Goal: Task Accomplishment & Management: Use online tool/utility

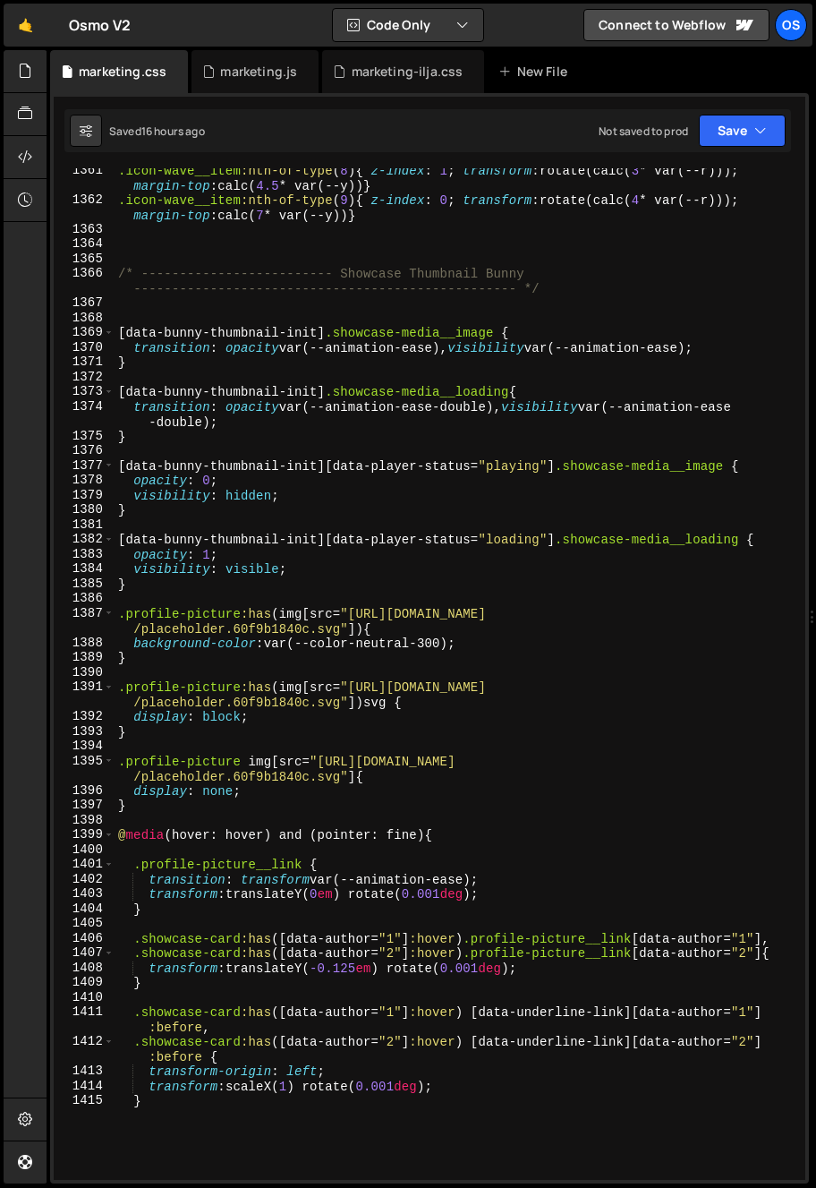
scroll to position [21289, 0]
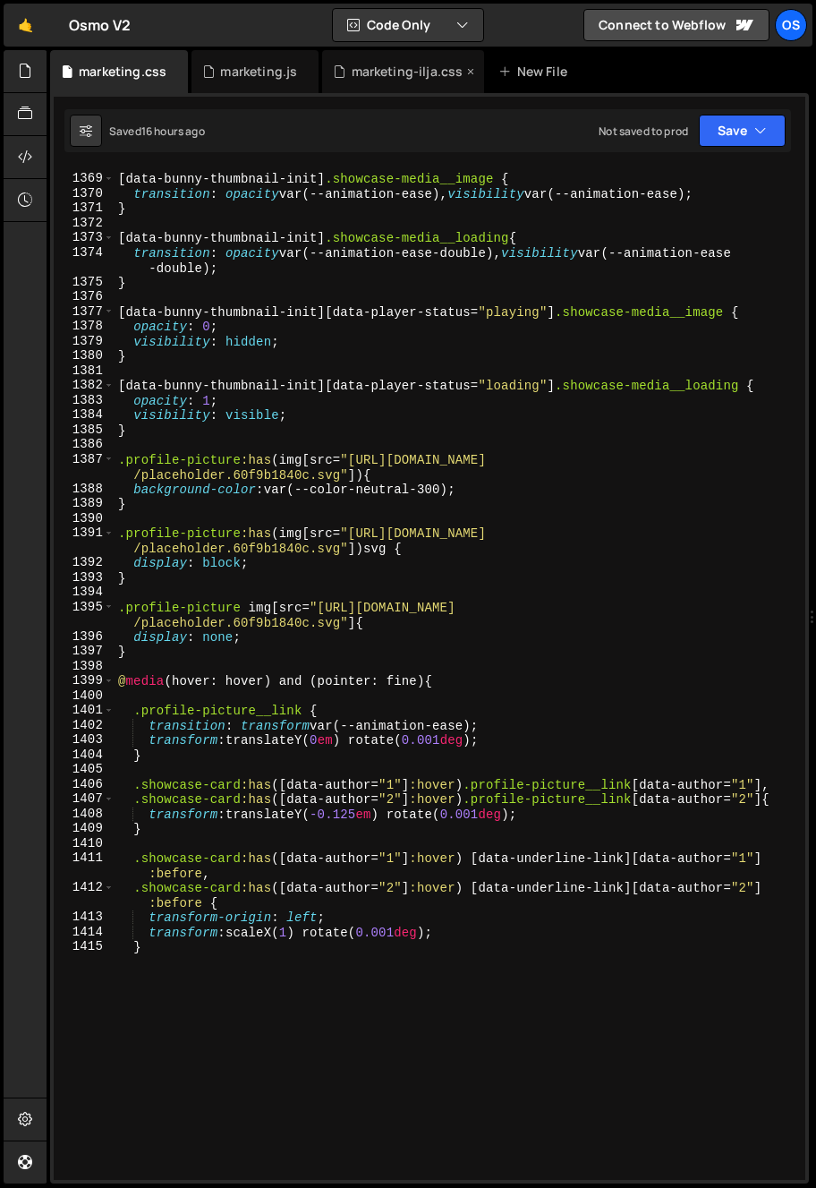
click at [354, 68] on div "marketing-ilja.css" at bounding box center [408, 72] width 112 height 18
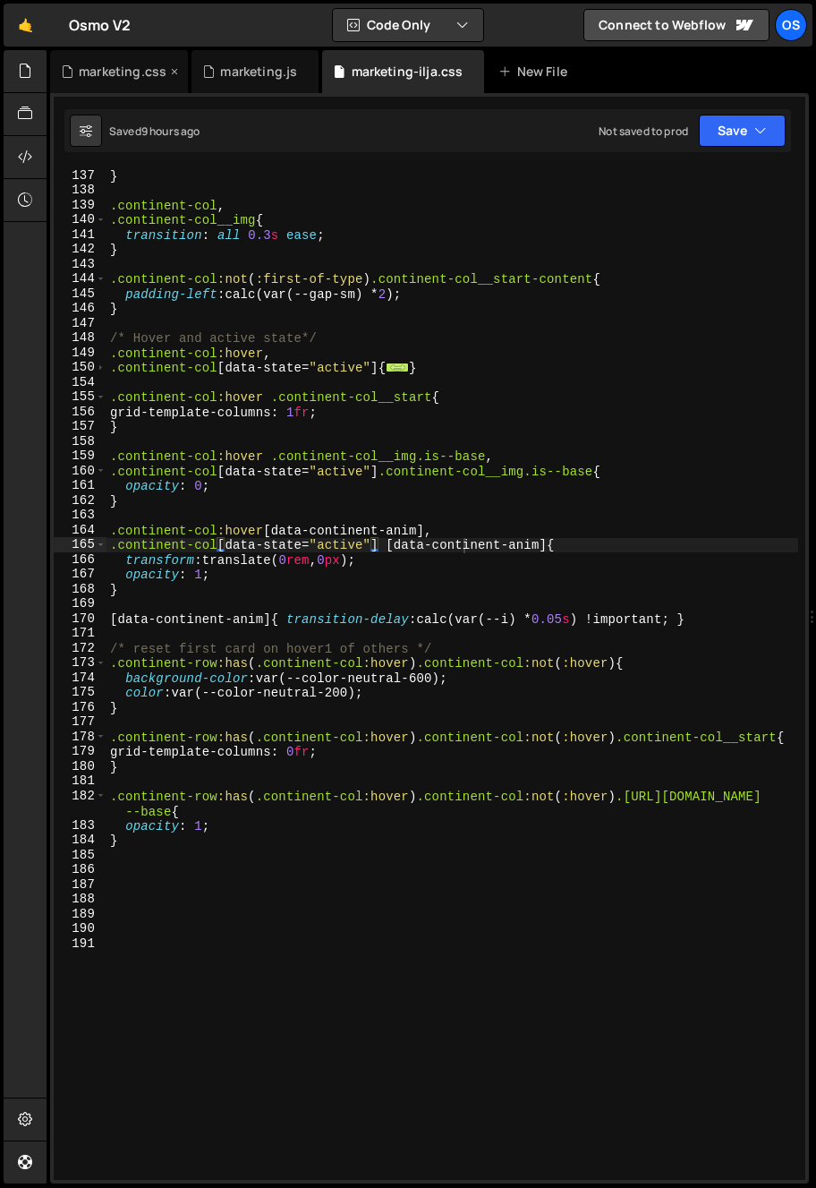
click at [176, 78] on icon at bounding box center [174, 72] width 13 height 18
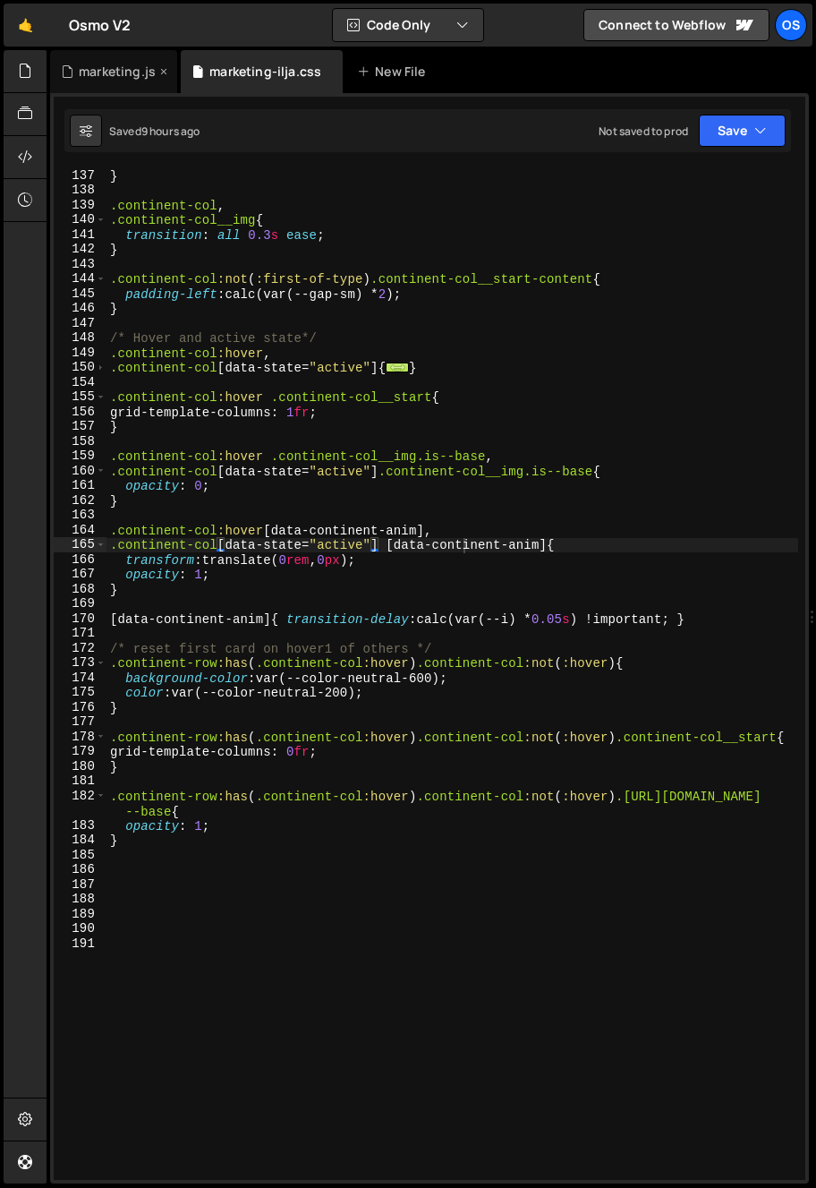
click at [160, 73] on icon at bounding box center [164, 72] width 13 height 18
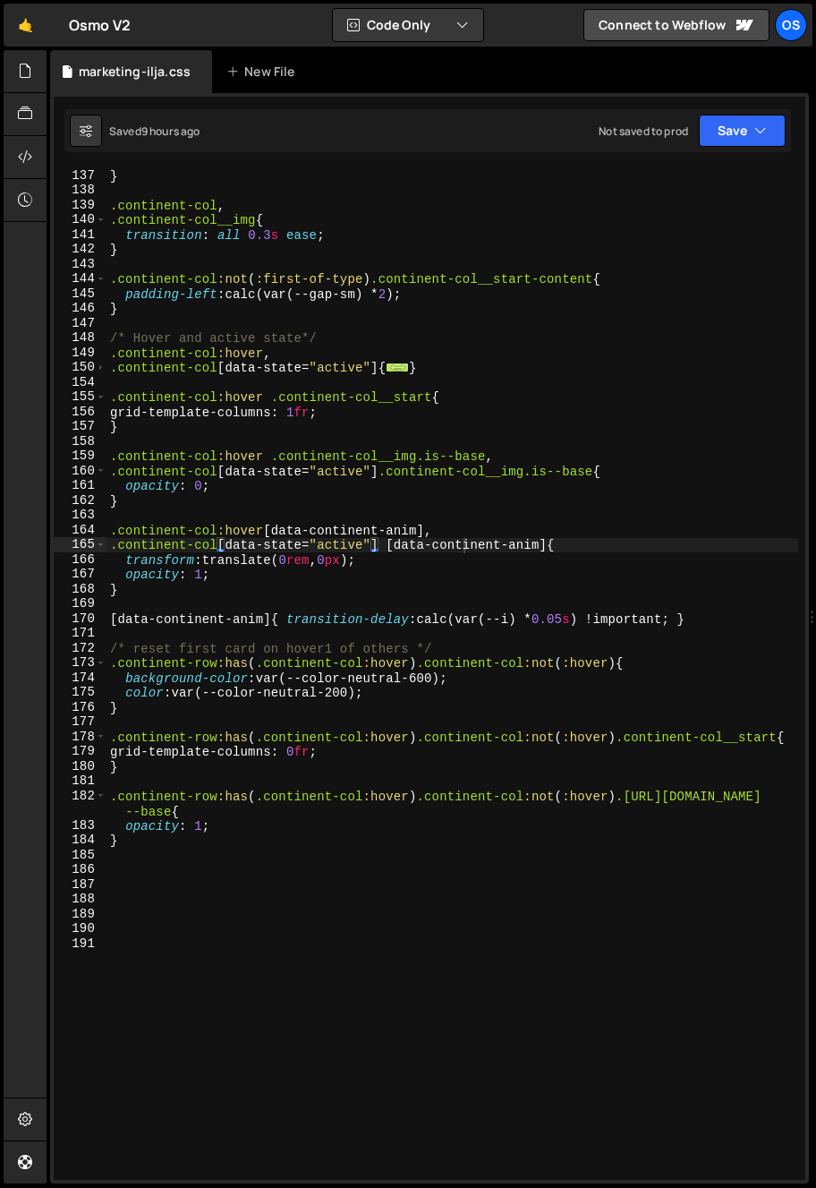
type textarea "transform: translate(0rem, 0px);"
click at [348, 553] on div "} .continent-col , .continent-col__img { transition : all 0.3 s ease ; } .conti…" at bounding box center [461, 688] width 710 height 1041
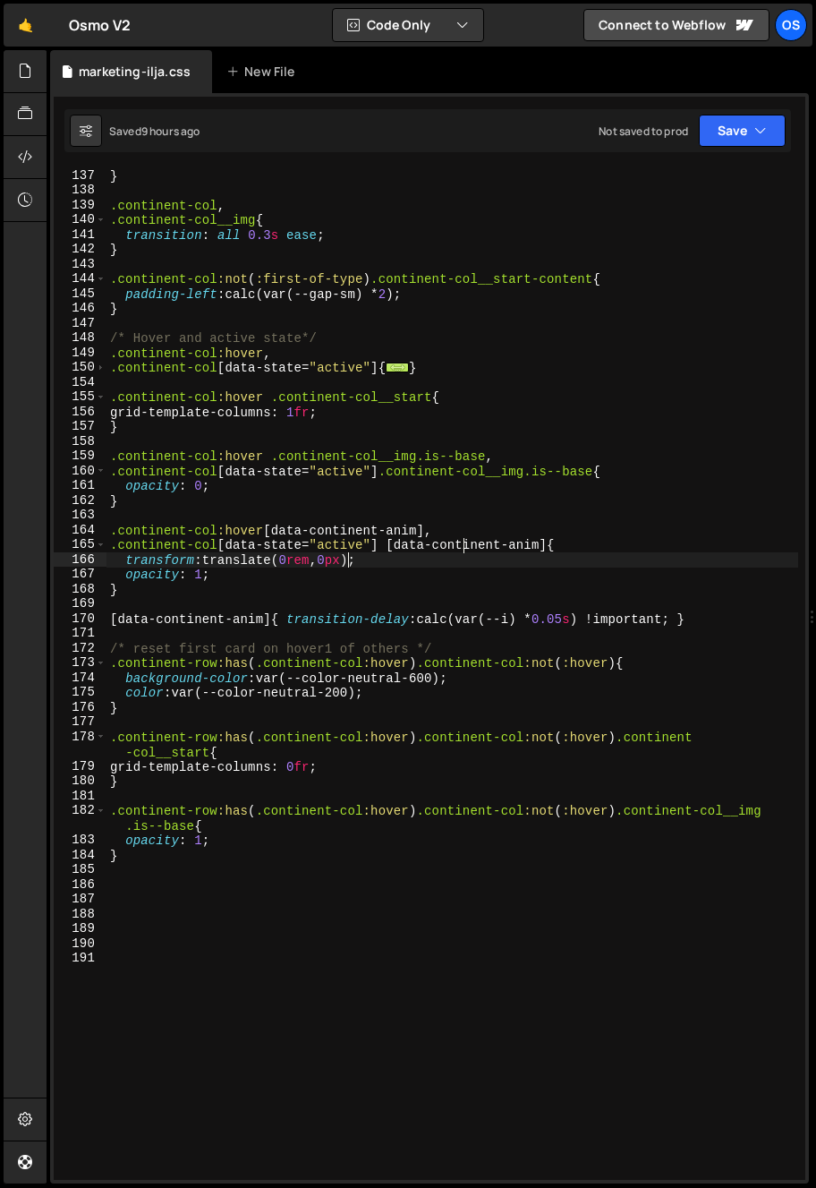
click at [348, 553] on div "} .continent-col , .continent-col__img { transition : all 0.3 s ease ; } .conti…" at bounding box center [452, 688] width 692 height 1041
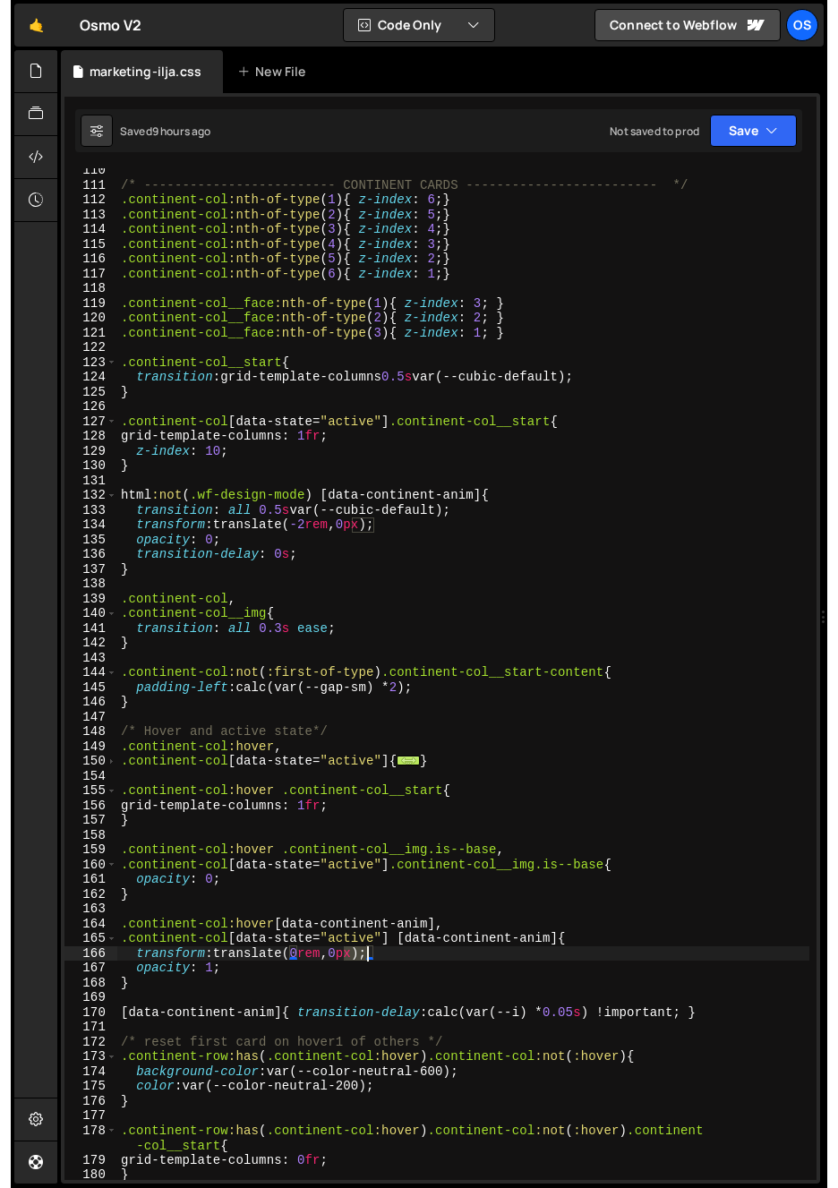
scroll to position [1870, 0]
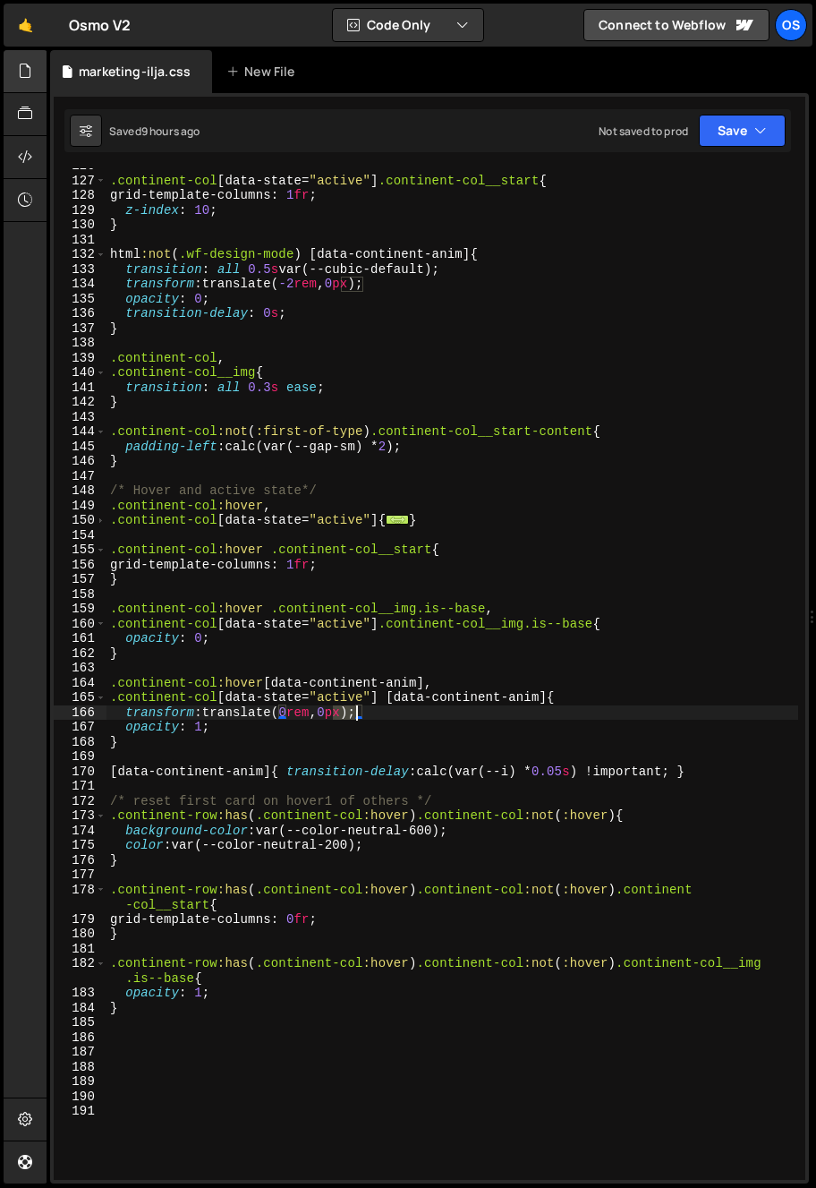
click at [18, 69] on icon at bounding box center [25, 71] width 14 height 20
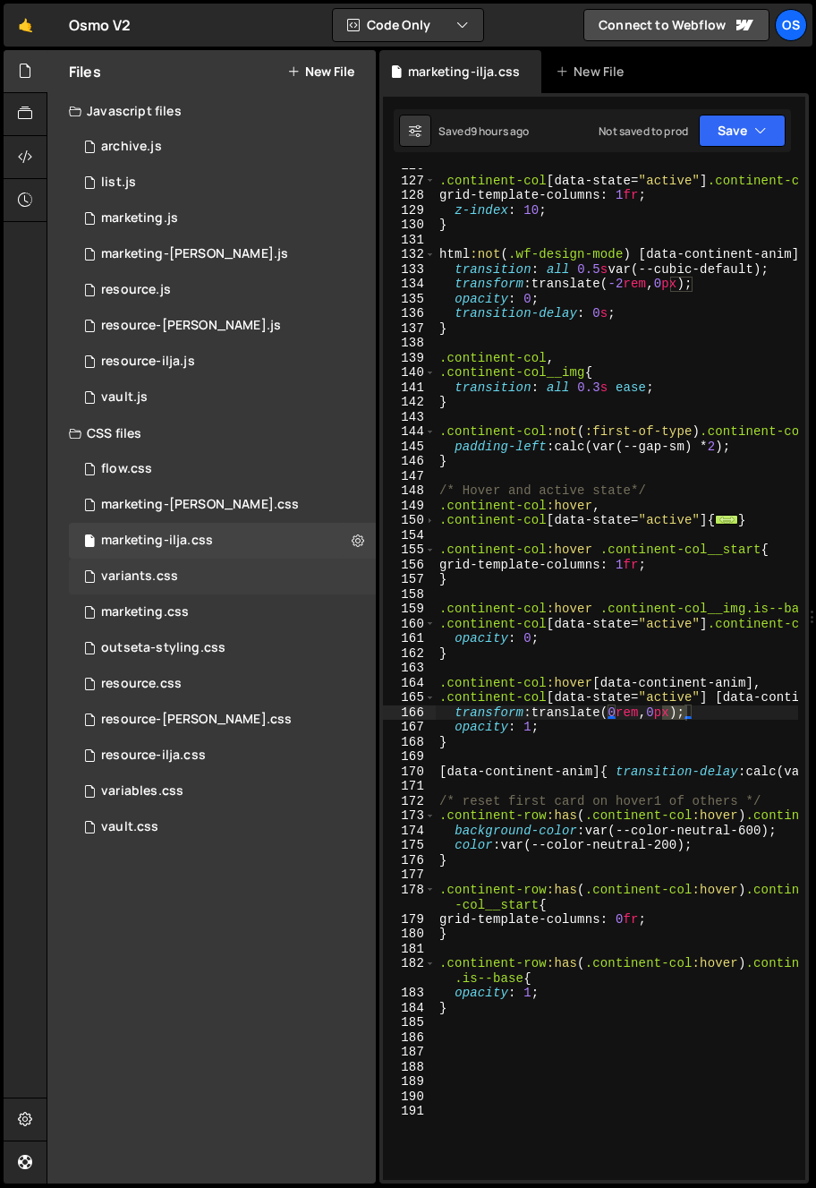
click at [173, 578] on div "variants.css" at bounding box center [139, 576] width 77 height 16
click at [16, 80] on div at bounding box center [26, 71] width 44 height 43
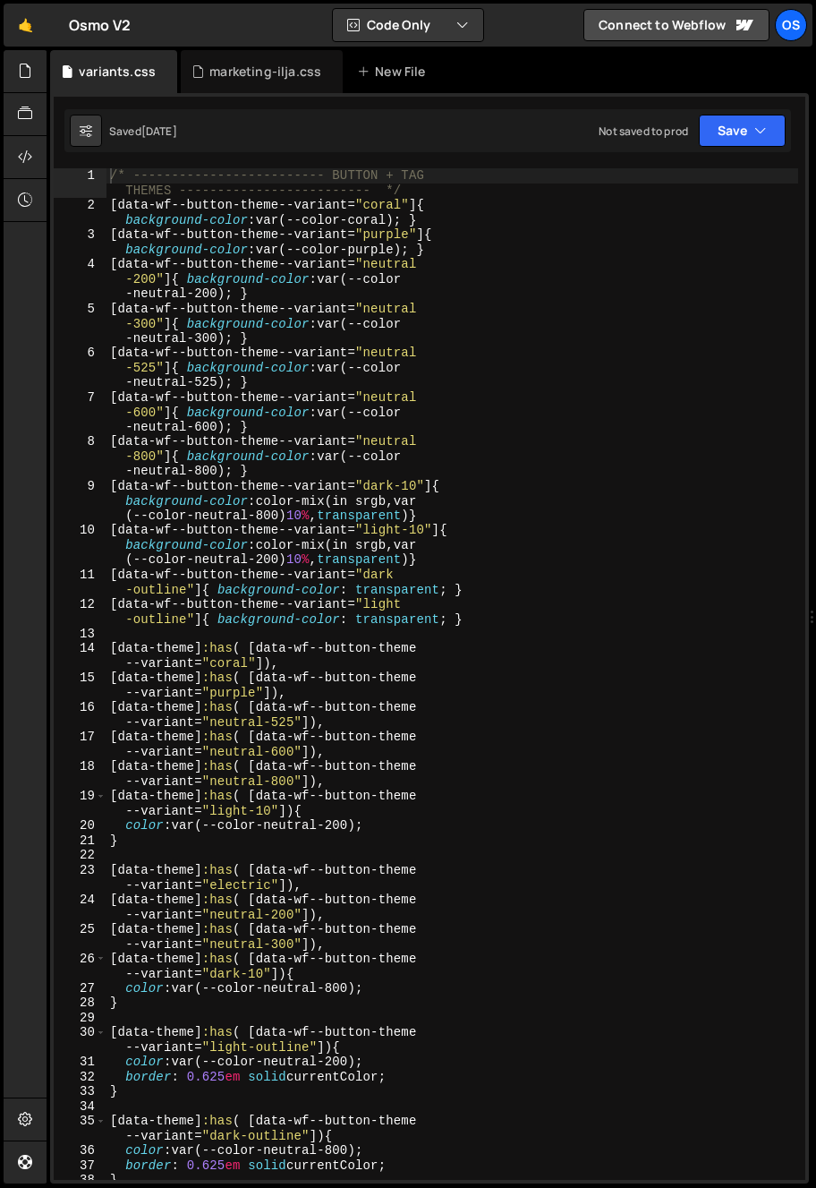
click at [280, 356] on div "/* ------------------------- BUTTON + TAG THEMES ------------------------- */ […" at bounding box center [452, 696] width 692 height 1056
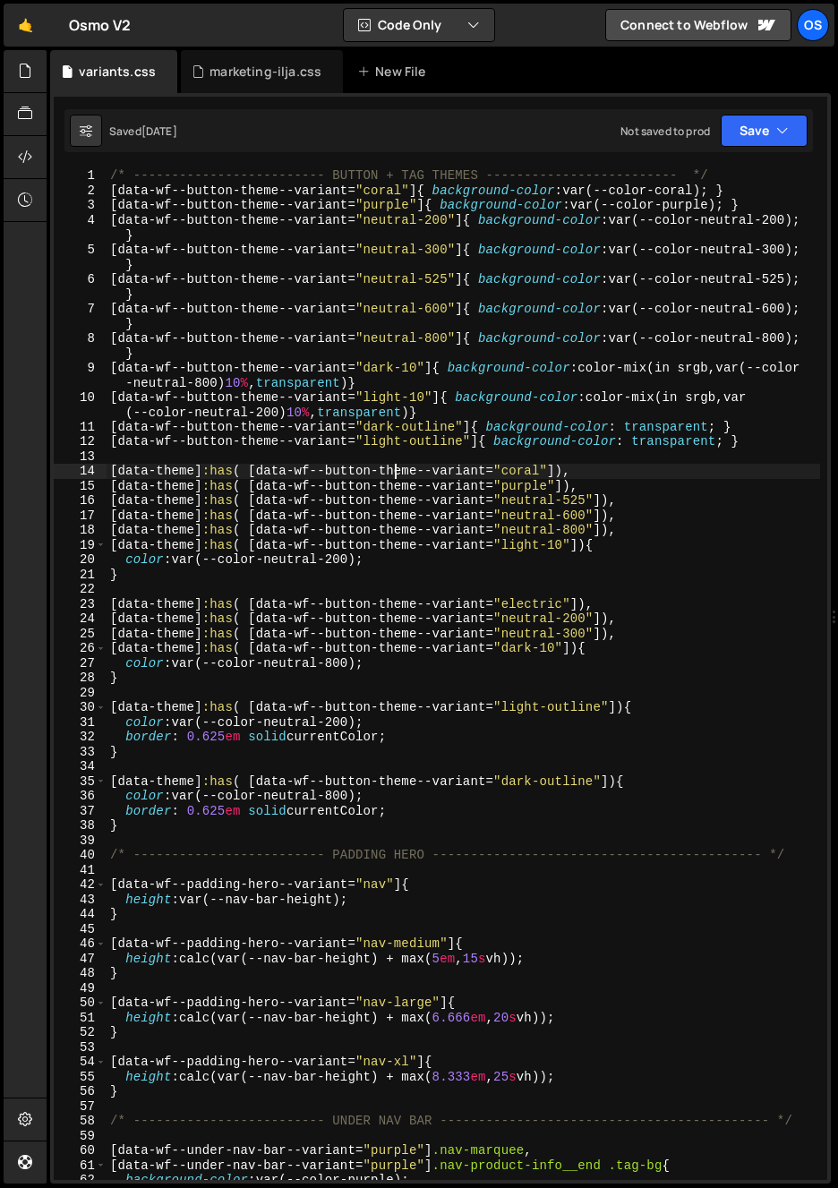
click at [396, 465] on div "/* ------------------------- BUTTON + TAG THEMES ------------------------- */ […" at bounding box center [462, 688] width 713 height 1041
click at [346, 395] on div "/* ------------------------- BUTTON + TAG THEMES ------------------------- */ […" at bounding box center [462, 688] width 713 height 1041
click at [422, 422] on div "/* ------------------------- BUTTON + TAG THEMES ------------------------- */ […" at bounding box center [462, 688] width 713 height 1041
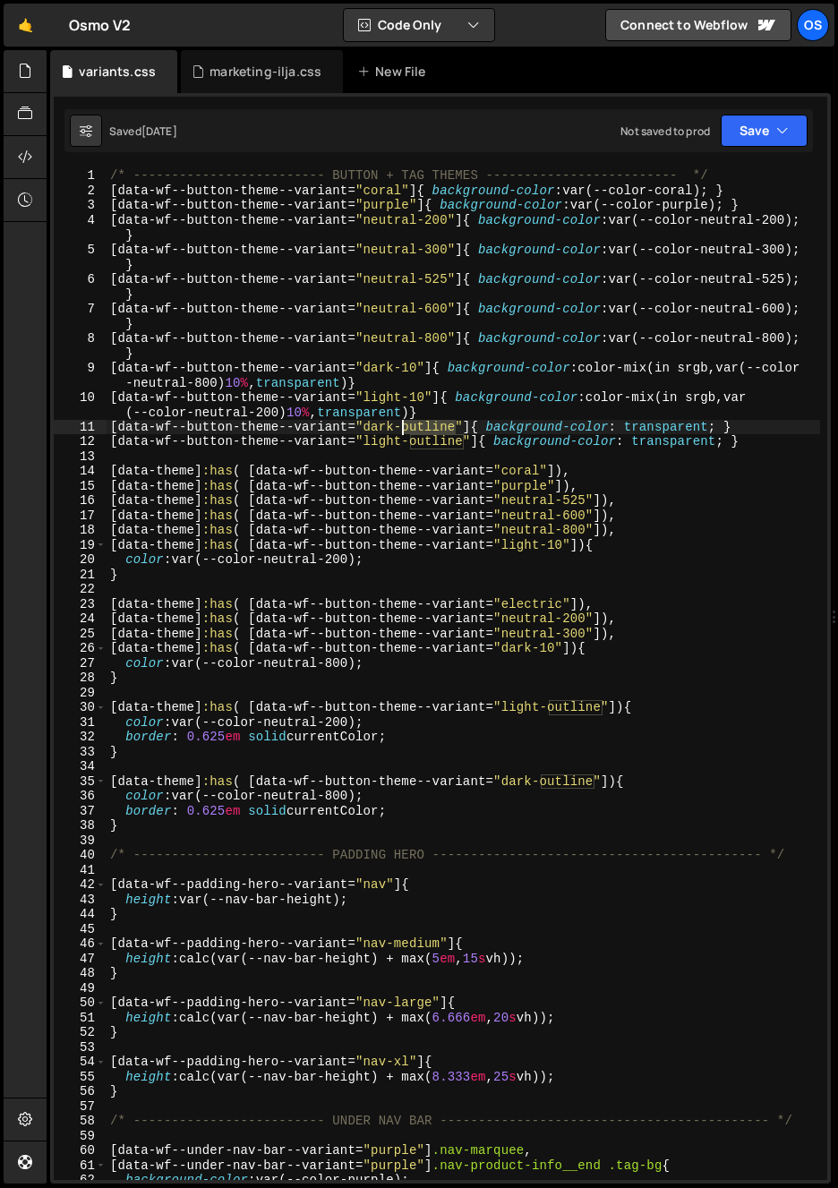
click at [422, 422] on div "/* ------------------------- BUTTON + TAG THEMES ------------------------- */ […" at bounding box center [462, 688] width 713 height 1041
click at [425, 476] on div "/* ------------------------- BUTTON + TAG THEMES ------------------------- */ […" at bounding box center [462, 688] width 713 height 1041
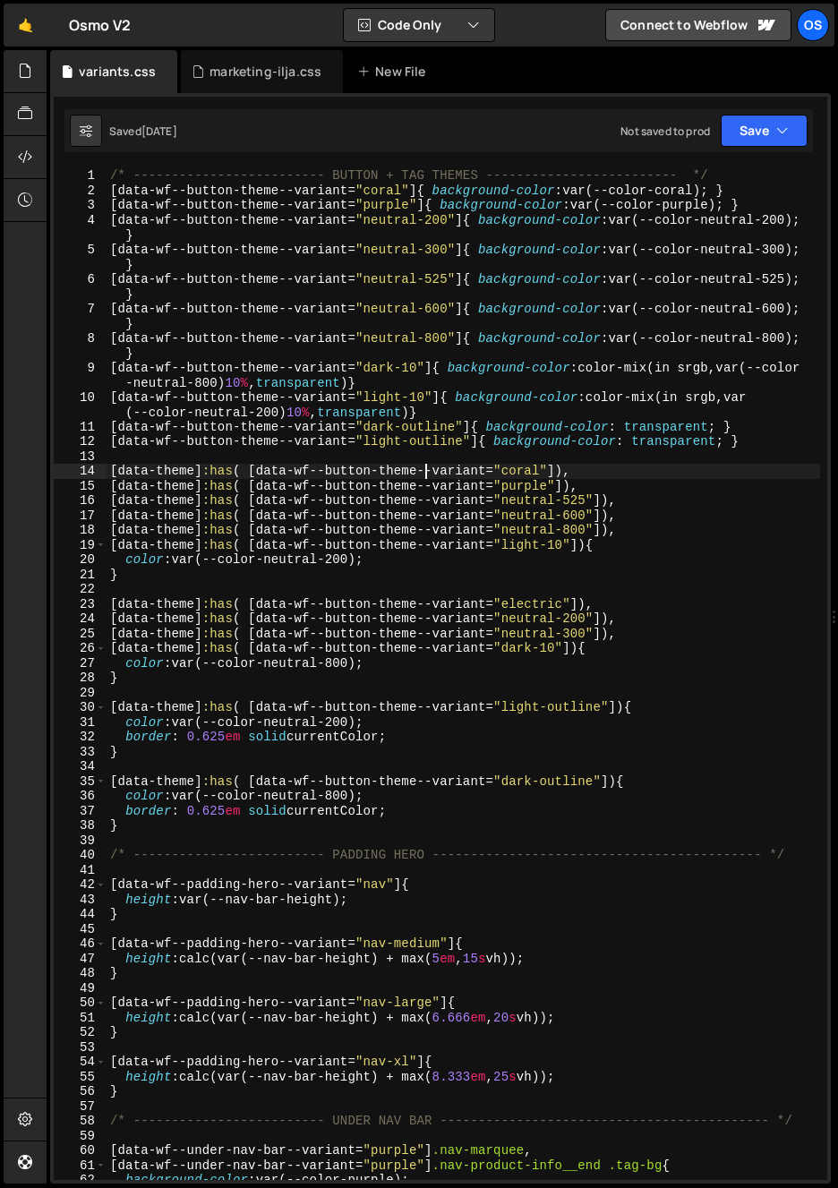
click at [205, 739] on div "/* ------------------------- BUTTON + TAG THEMES ------------------------- */ […" at bounding box center [462, 688] width 713 height 1041
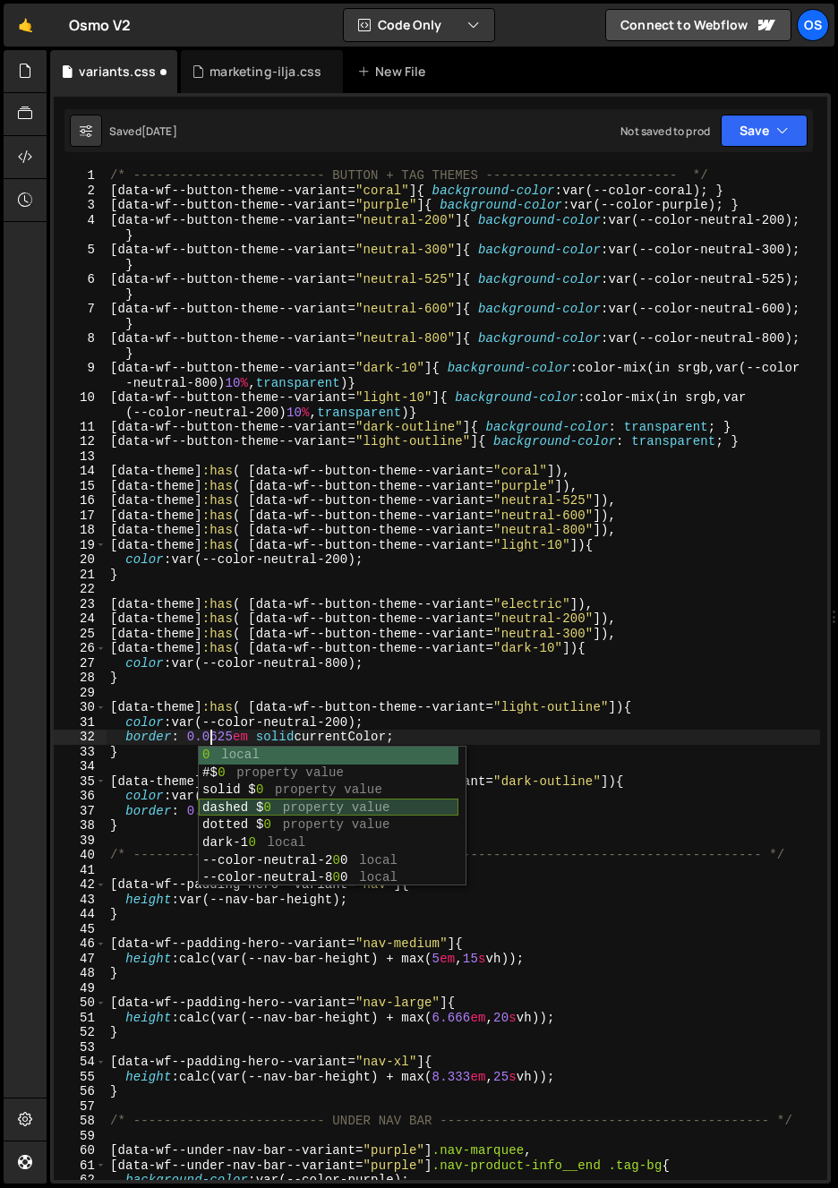
click at [200, 811] on div "0 local #$ 0 property value solid $ 0 property value dashed $ 0 property value …" at bounding box center [329, 833] width 260 height 175
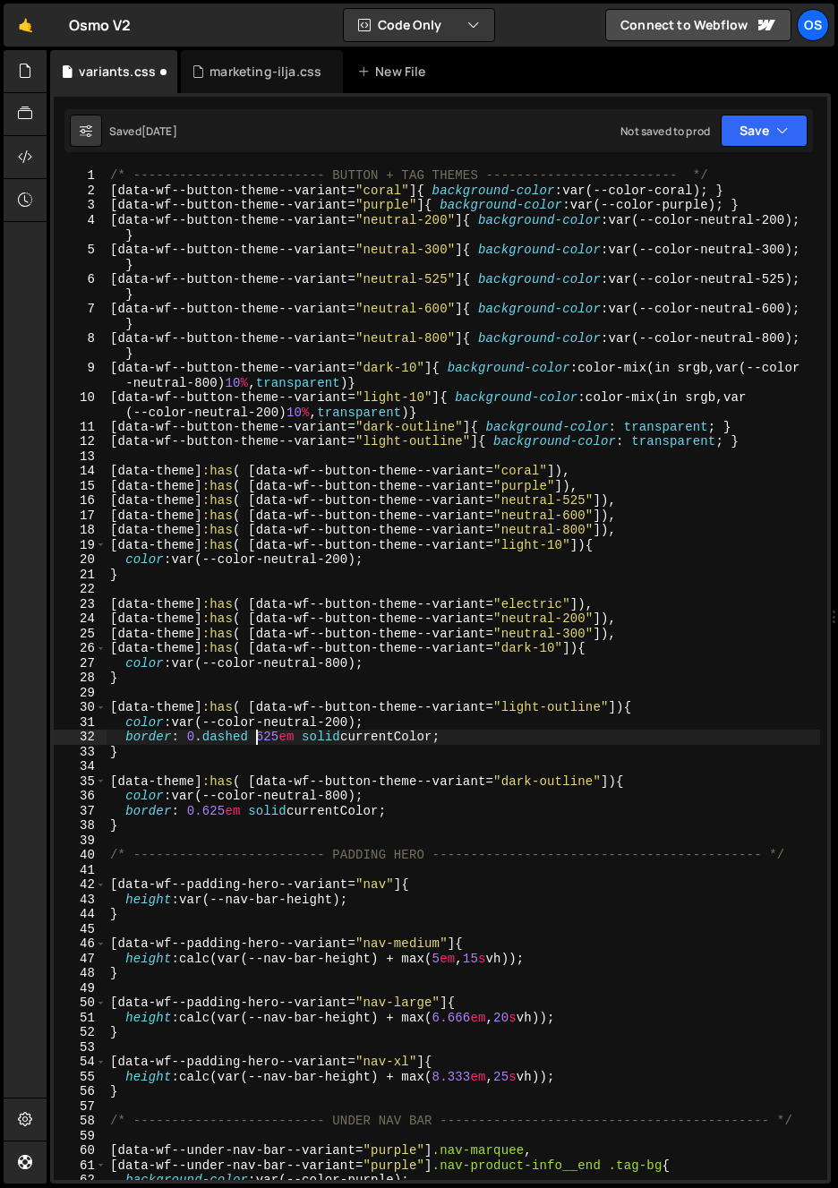
type textarea "border: 0.0625em solid currentColor;"
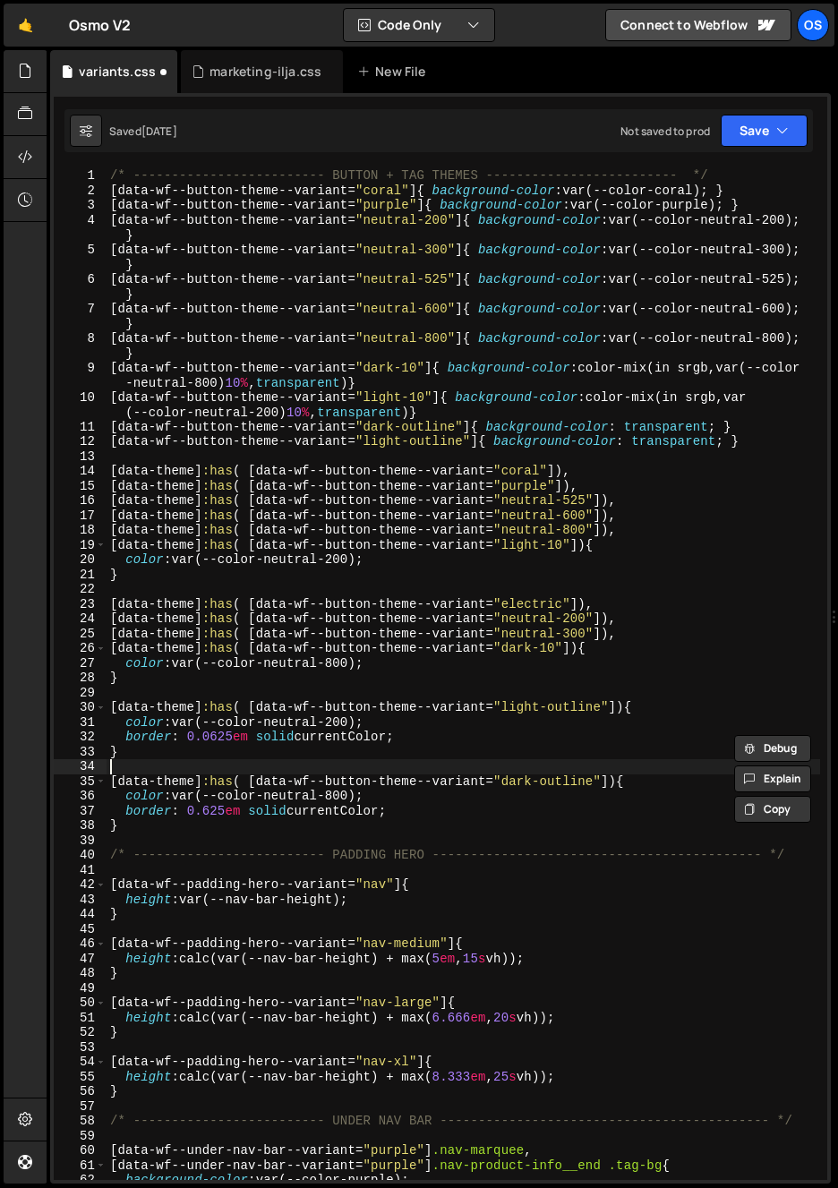
click at [216, 766] on div "/* ------------------------- BUTTON + TAG THEMES ------------------------- */ […" at bounding box center [462, 688] width 713 height 1041
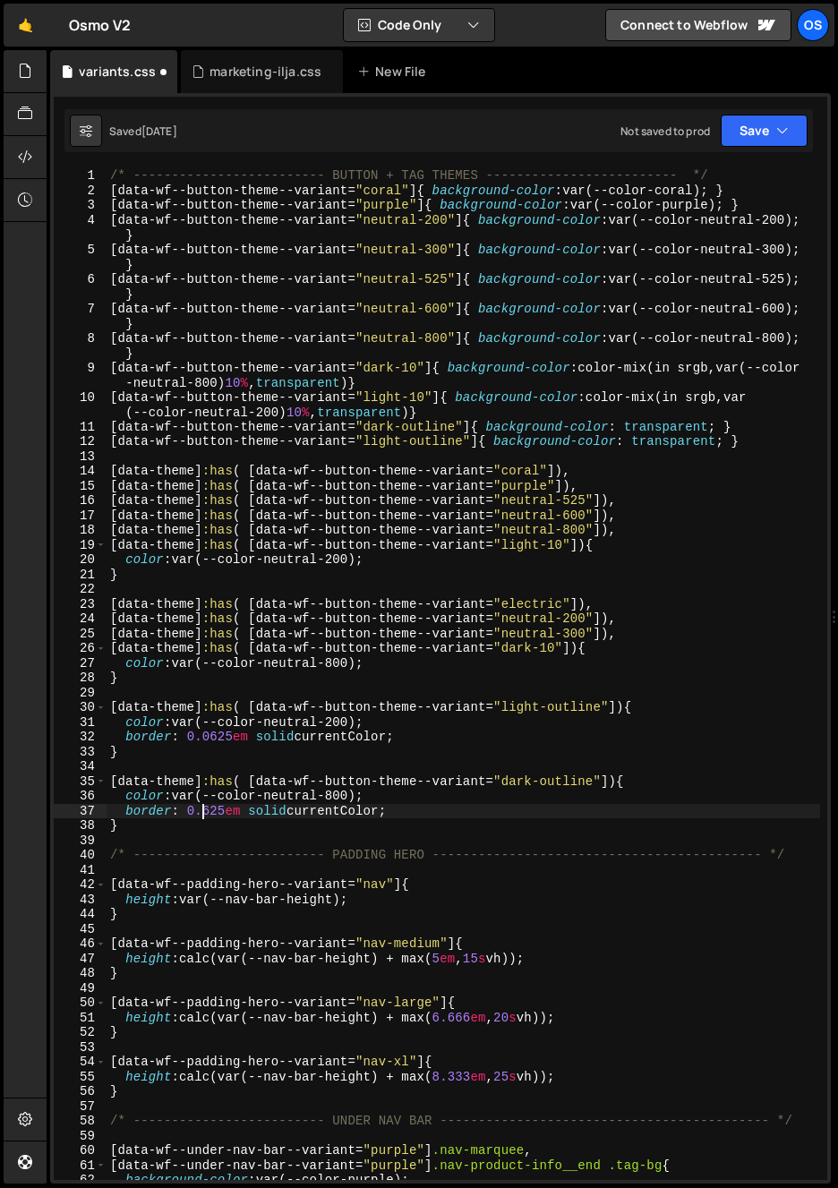
click at [202, 814] on div "/* ------------------------- BUTTON + TAG THEMES ------------------------- */ […" at bounding box center [462, 688] width 713 height 1041
type textarea "border: 0.0625em solid currentColor;"
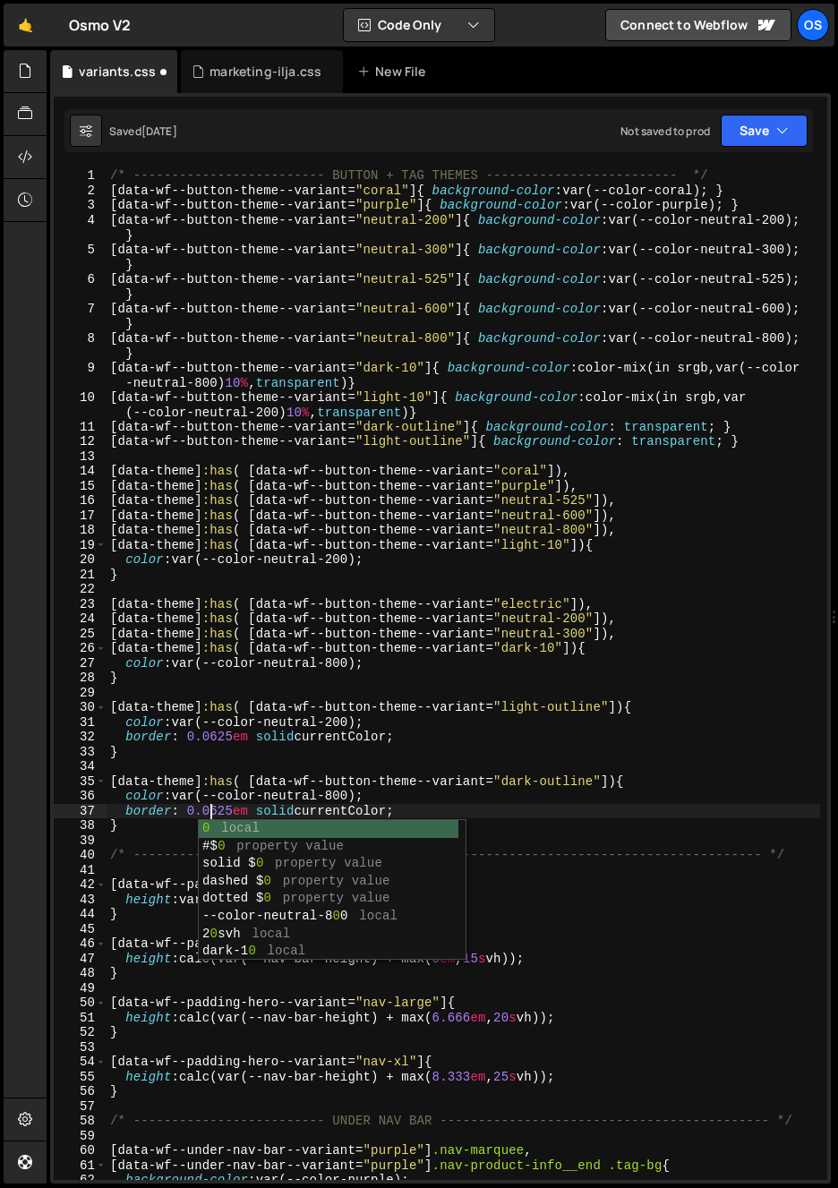
scroll to position [0, 6]
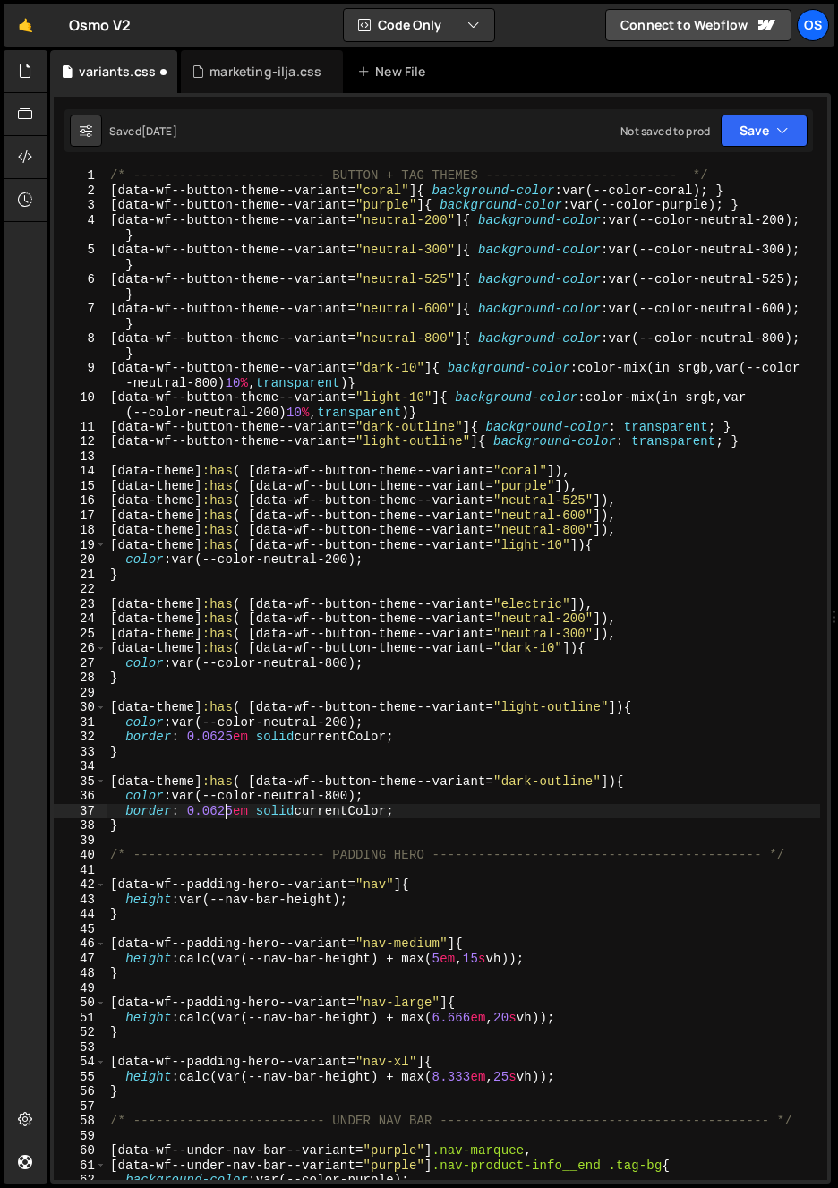
click at [226, 806] on div "/* ------------------------- BUTTON + TAG THEMES ------------------------- */ […" at bounding box center [462, 688] width 713 height 1041
click at [206, 689] on div "/* ------------------------- BUTTON + TAG THEMES ------------------------- */ […" at bounding box center [462, 688] width 713 height 1041
click at [214, 737] on div "/* ------------------------- BUTTON + TAG THEMES ------------------------- */ […" at bounding box center [462, 688] width 713 height 1041
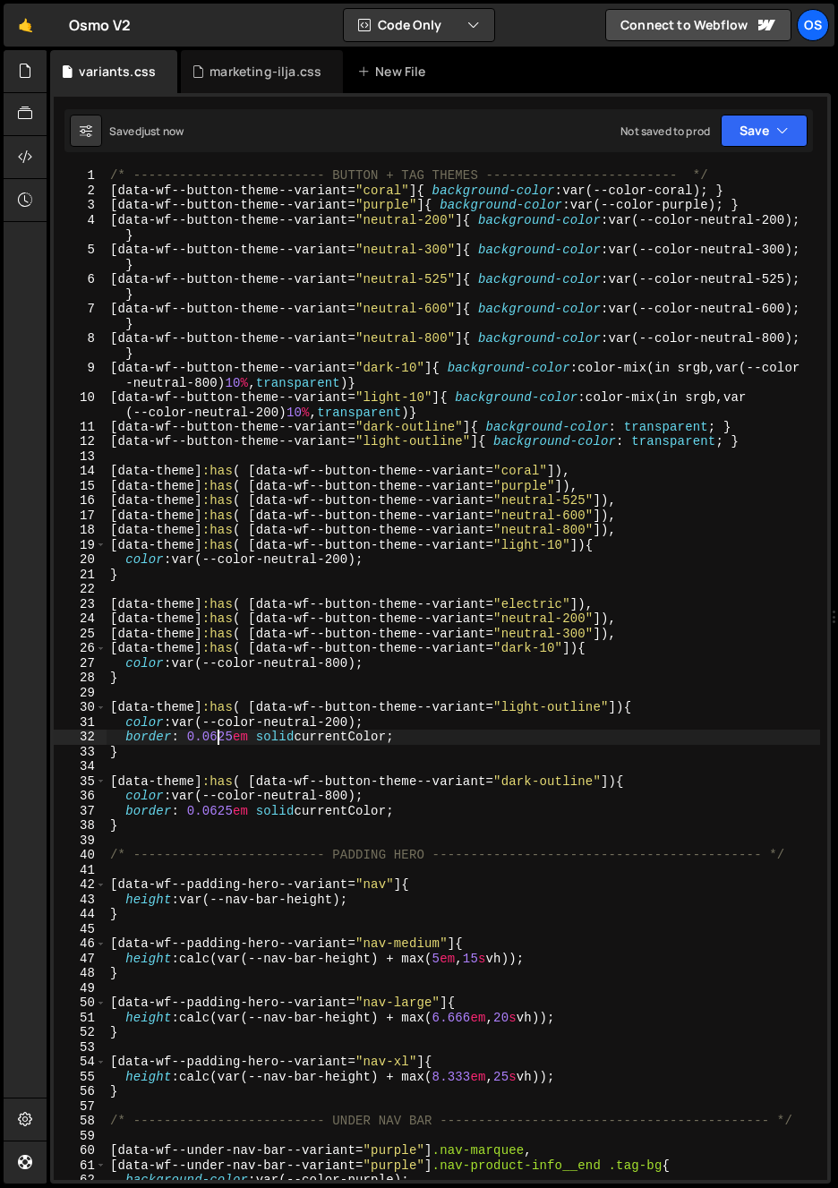
click at [607, 549] on div "/* ------------------------- BUTTON + TAG THEMES ------------------------- */ […" at bounding box center [462, 688] width 713 height 1041
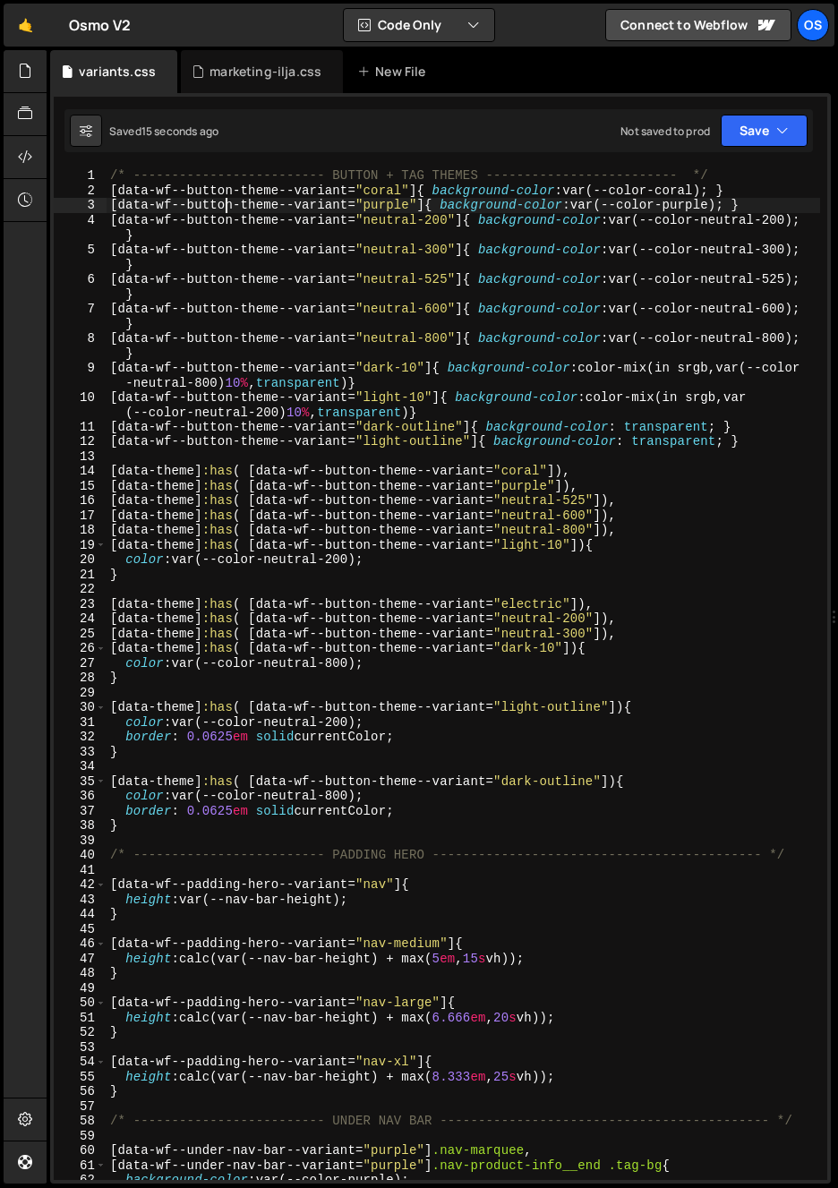
click at [224, 199] on div "/* ------------------------- BUTTON + TAG THEMES ------------------------- */ […" at bounding box center [462, 688] width 713 height 1041
type textarea "[data-wf--button-theme--variant="purple"]{ background-color: var(--color-purple…"
click at [163, 71] on icon at bounding box center [164, 72] width 13 height 18
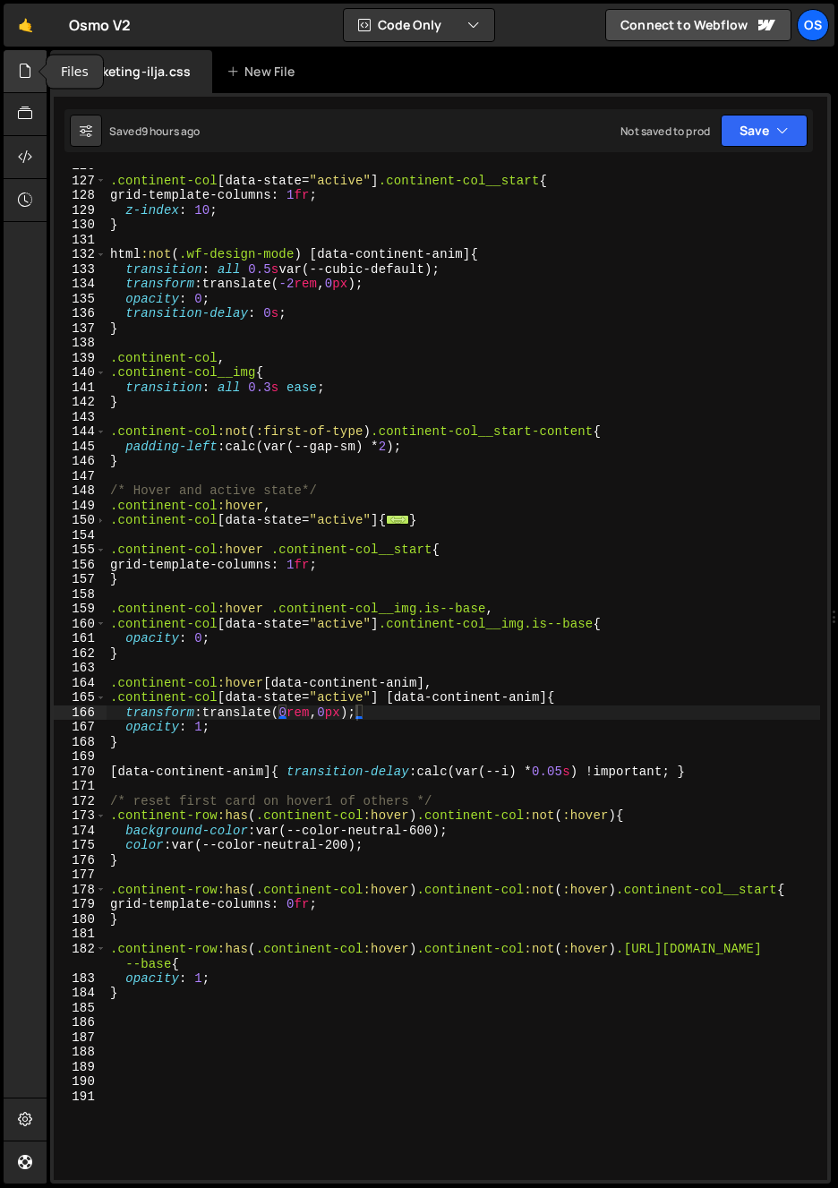
click at [10, 69] on div at bounding box center [26, 71] width 44 height 43
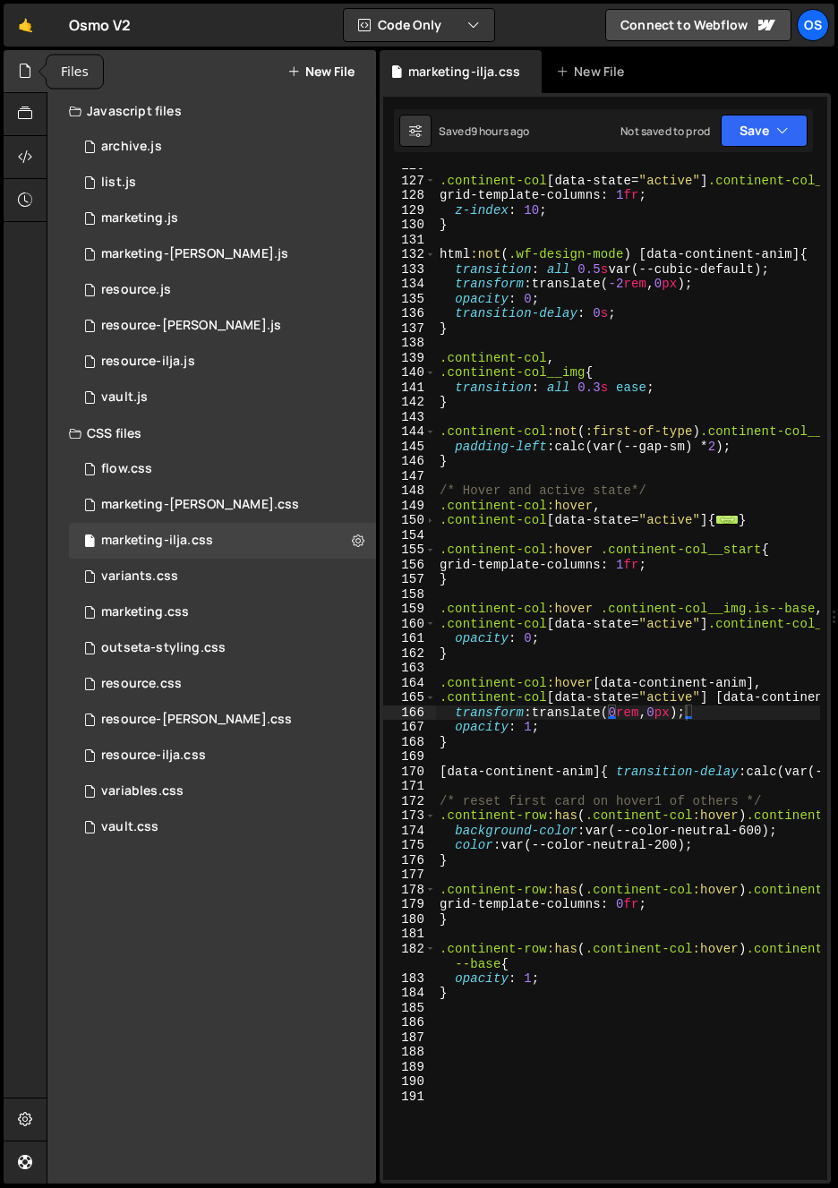
click at [21, 66] on icon at bounding box center [25, 71] width 14 height 20
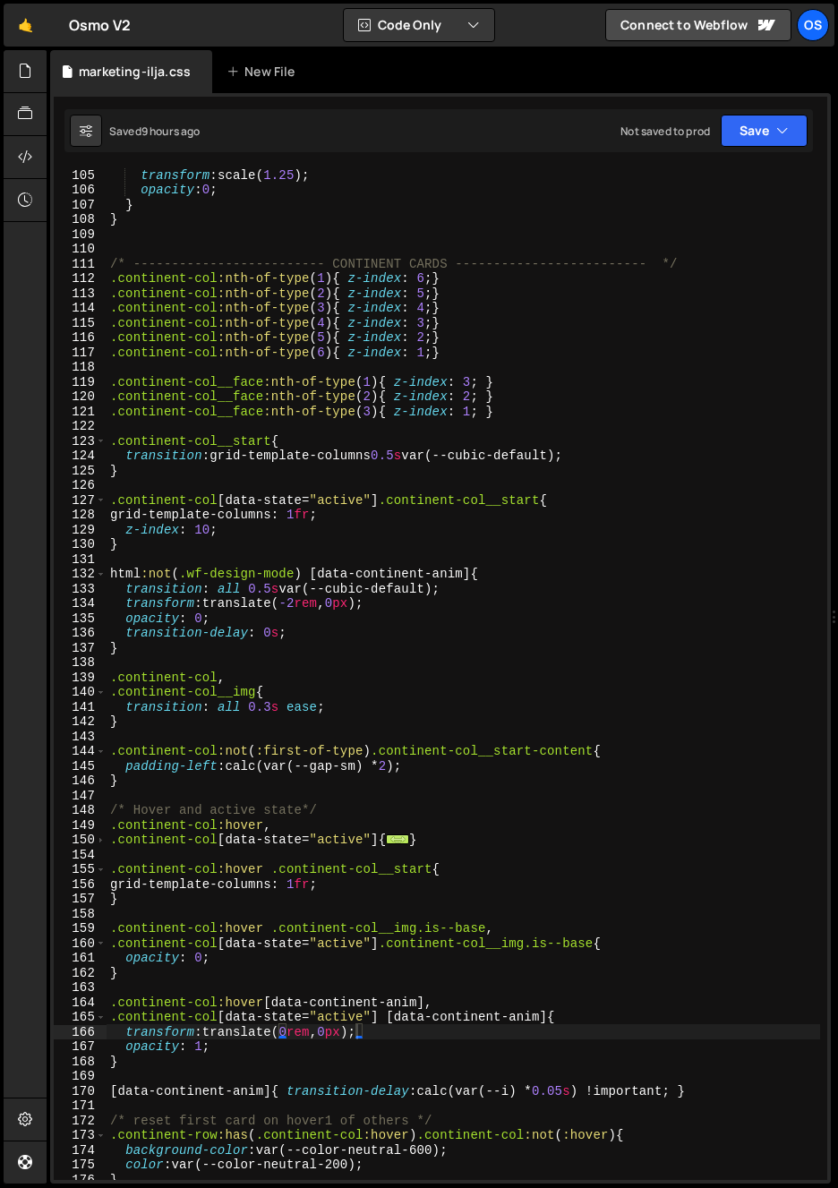
scroll to position [1385, 0]
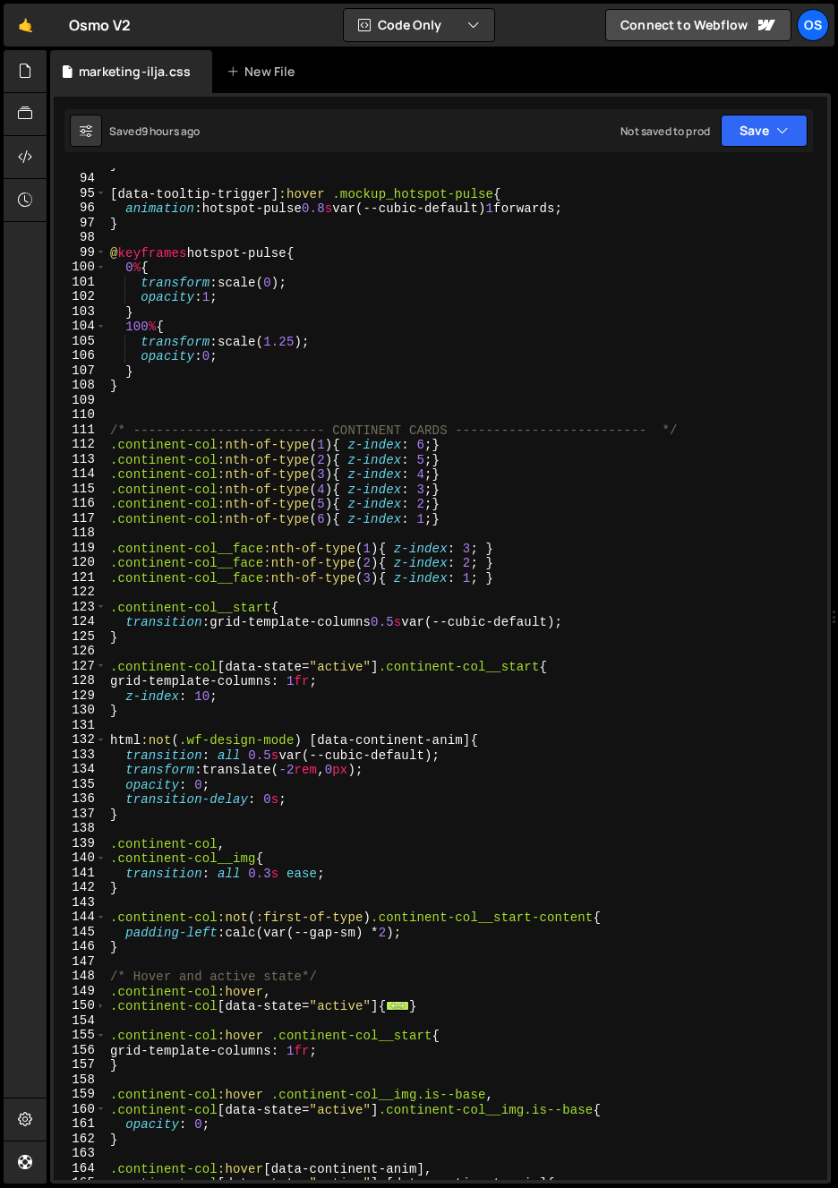
type textarea ".continent-col:nth-of-type(2){ z-index: 5;}"
click at [149, 457] on div "} [ data-tooltip-trigger ] :hover .mockup_hotspot-pulse { animation : hotspot-p…" at bounding box center [462, 677] width 713 height 1041
click at [21, 56] on div at bounding box center [26, 71] width 44 height 43
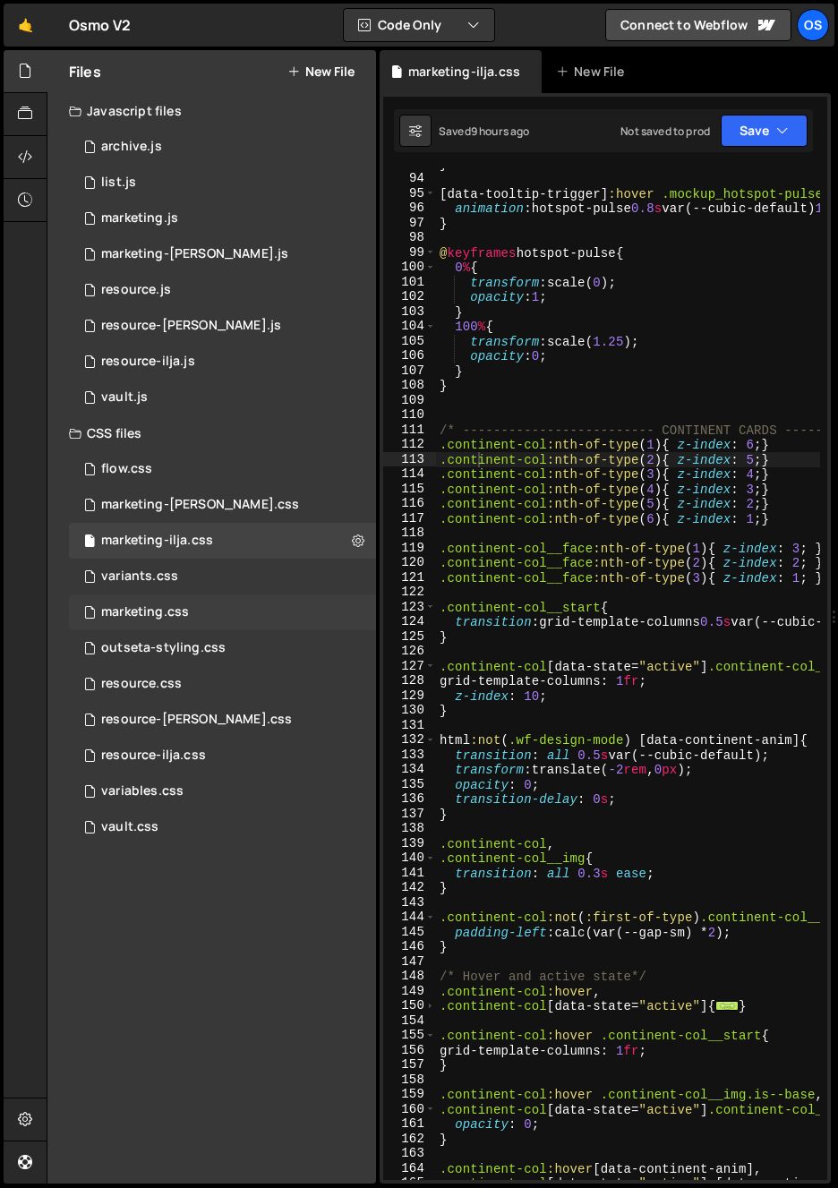
click at [198, 615] on div "marketing.css 0" at bounding box center [222, 612] width 307 height 36
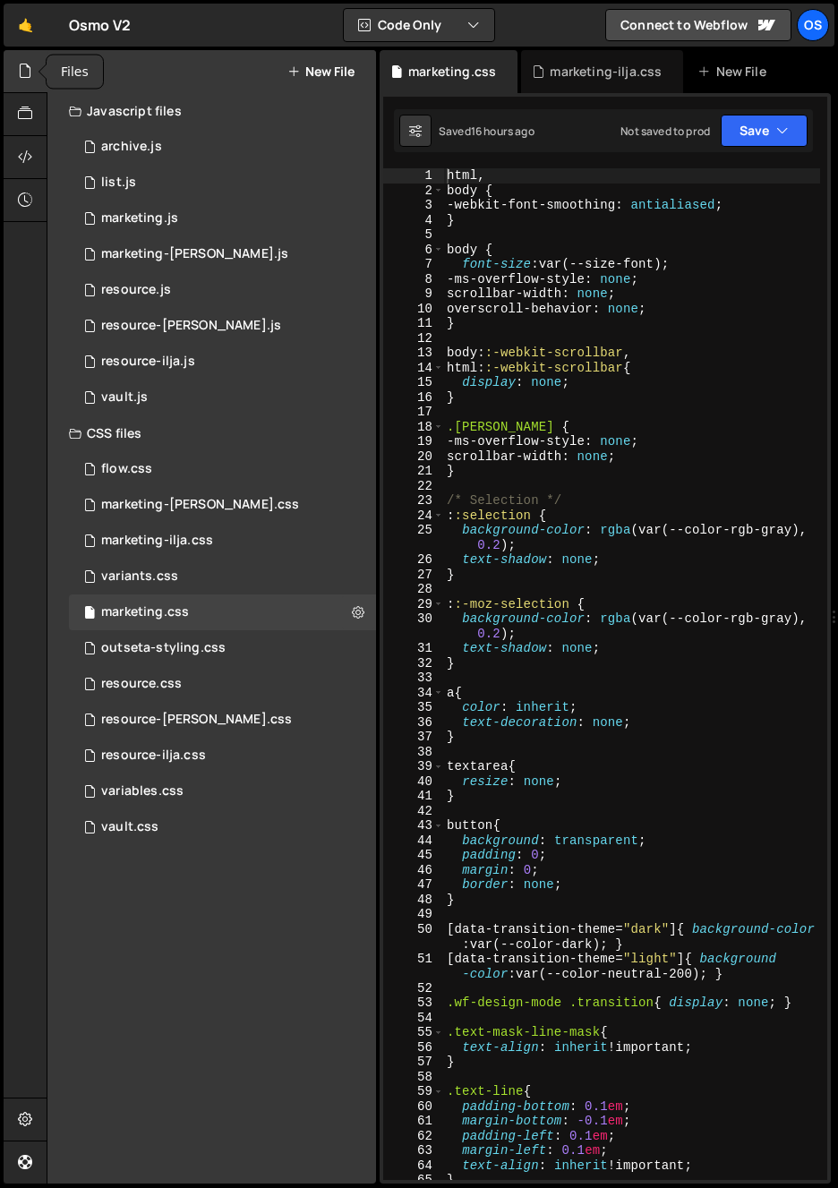
scroll to position [471, 0]
click at [26, 71] on icon at bounding box center [25, 71] width 14 height 20
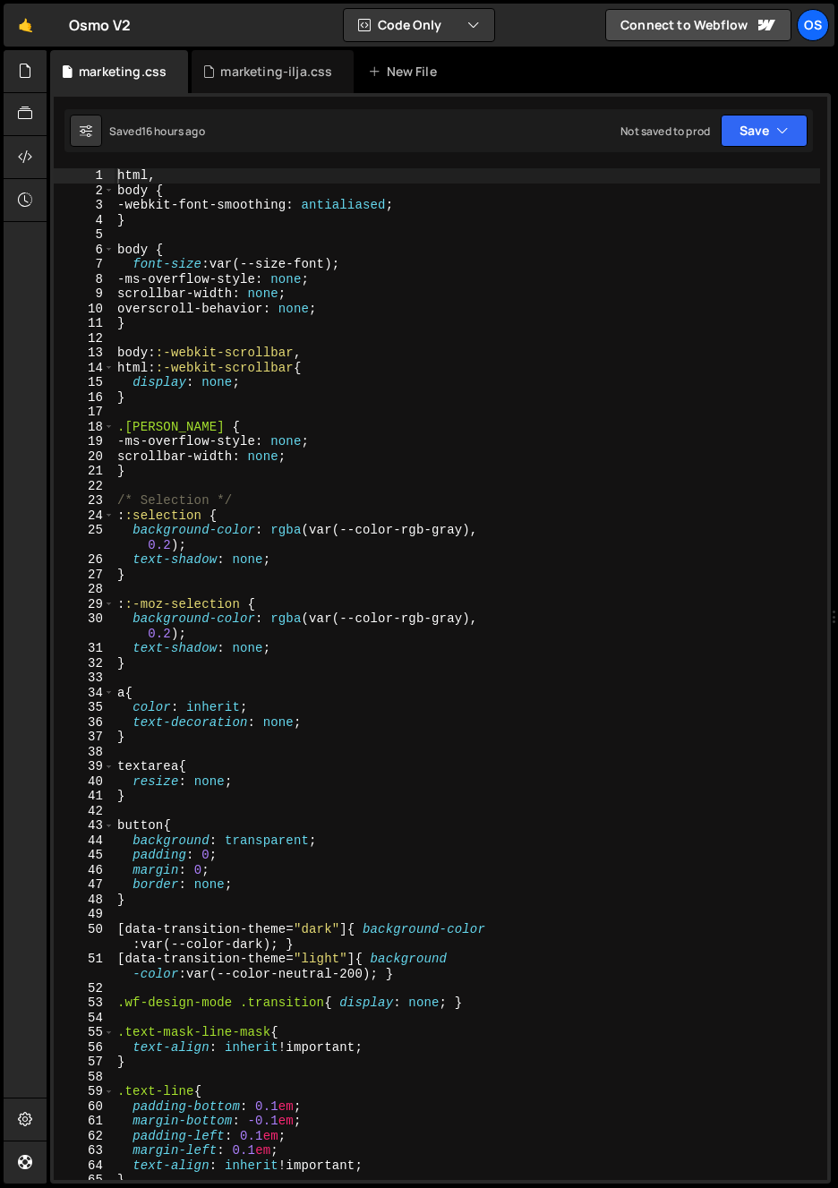
type textarea "html::-webkit-scrollbar{"
click at [267, 374] on div "html , body { -webkit-font-smoothing : antialiased ; } body { font-size : var(-…" at bounding box center [467, 688] width 706 height 1041
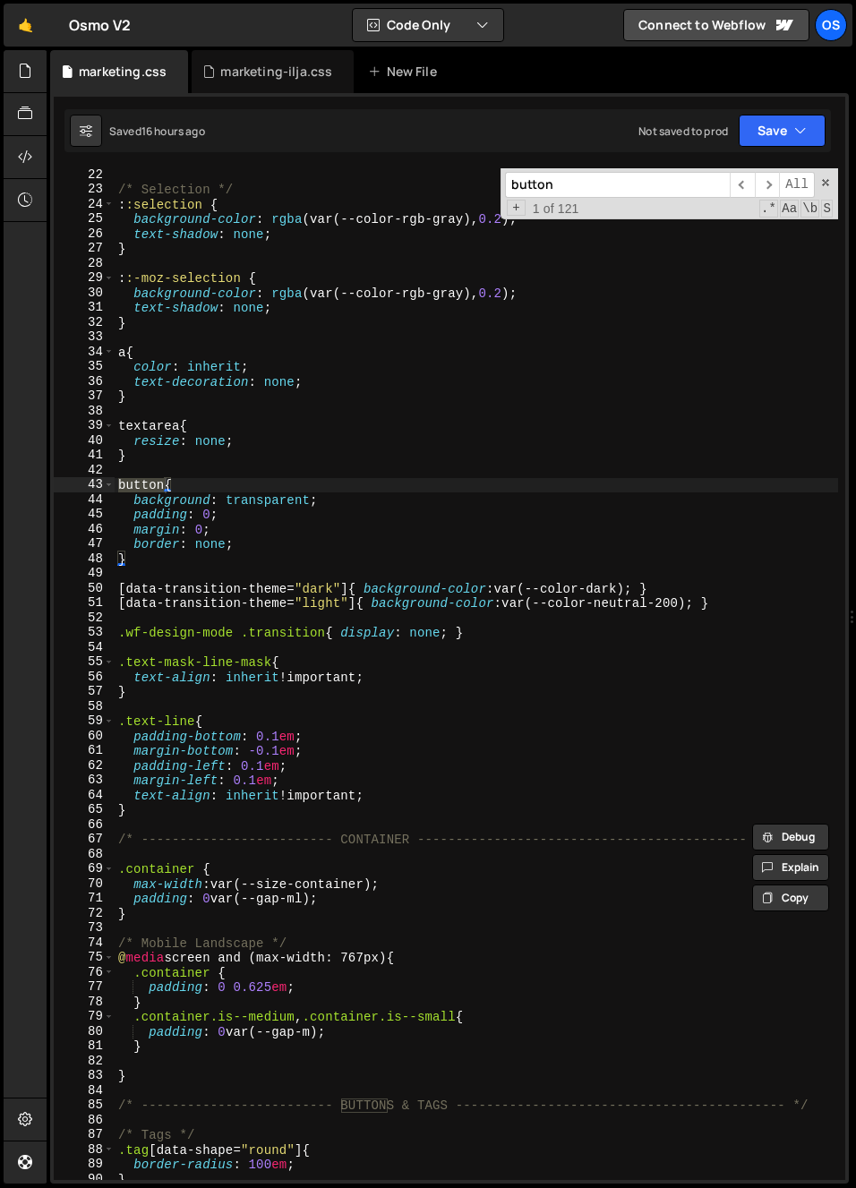
scroll to position [429, 0]
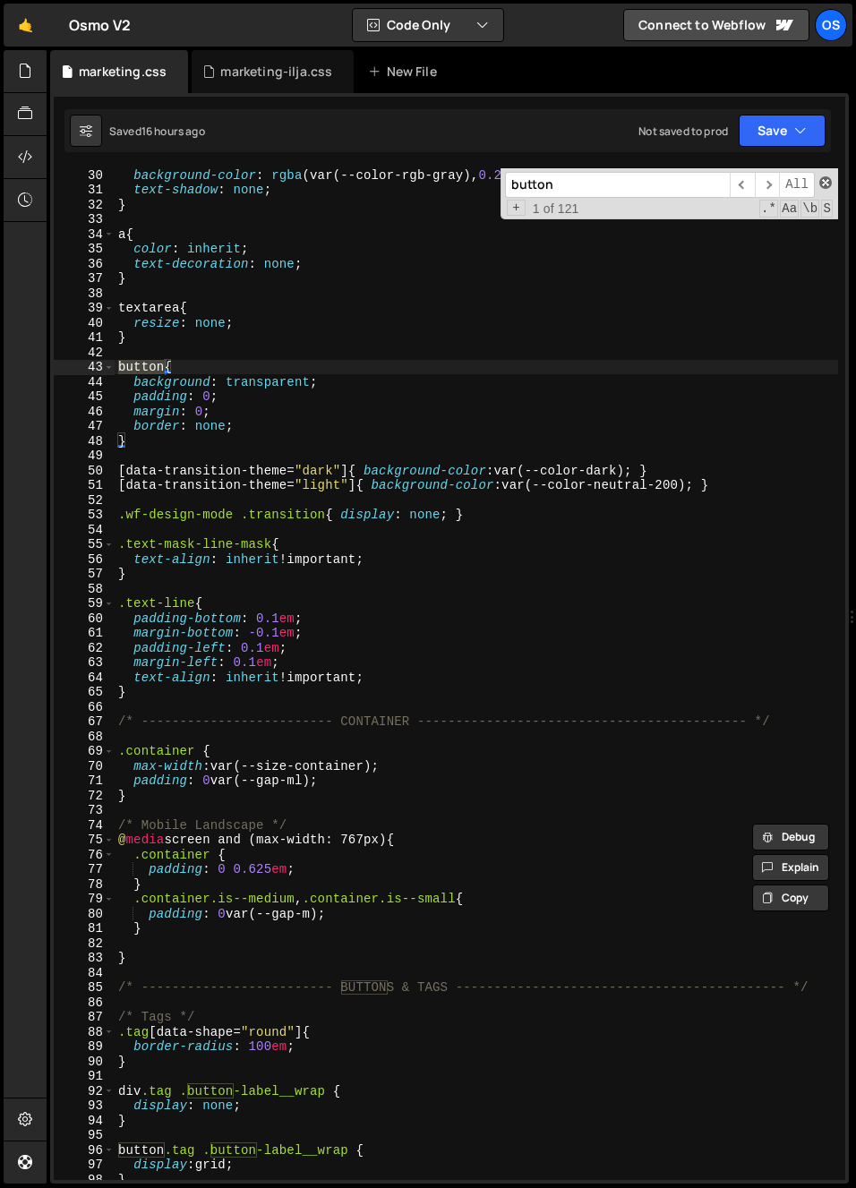
type input "button"
click at [815, 183] on span at bounding box center [825, 182] width 13 height 13
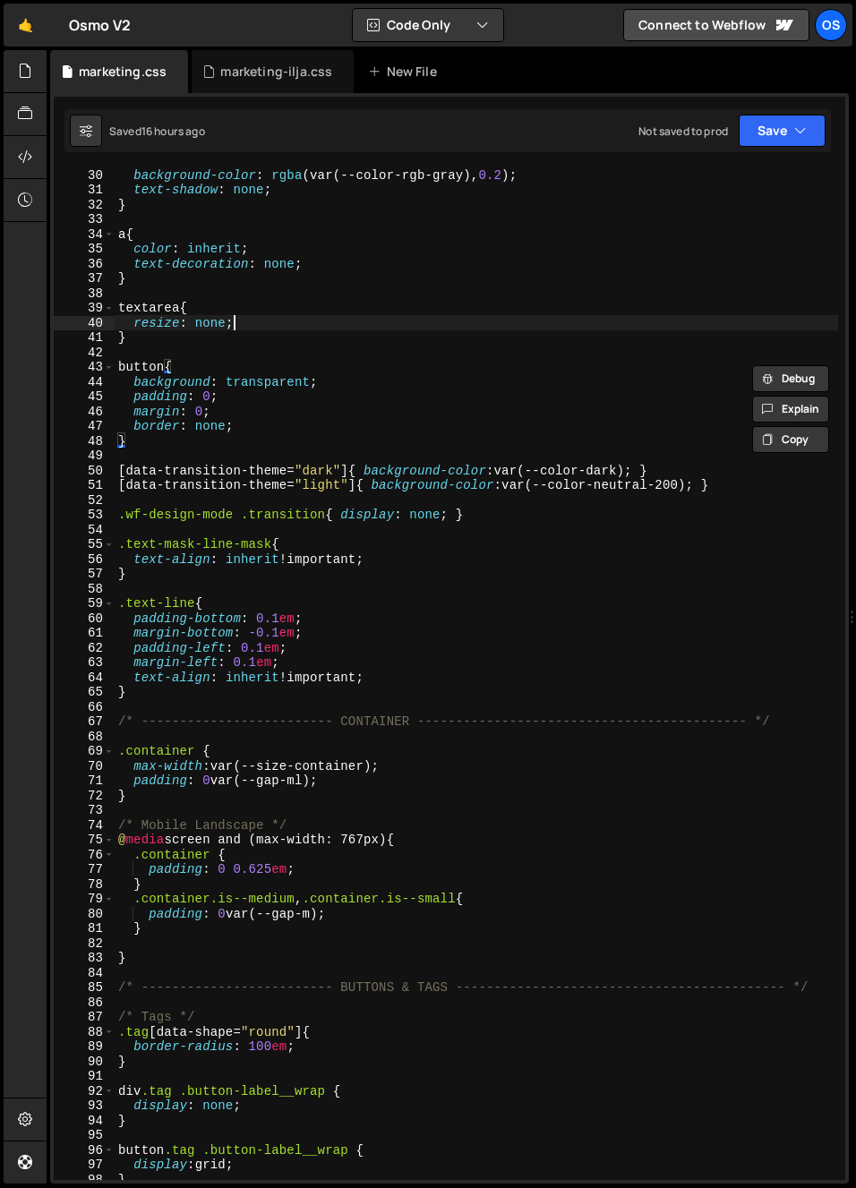
click at [379, 321] on div "background-color : rgba (var(--color-rgb-gray), 0.2 ) ; text-shadow : none ; } …" at bounding box center [476, 687] width 723 height 1041
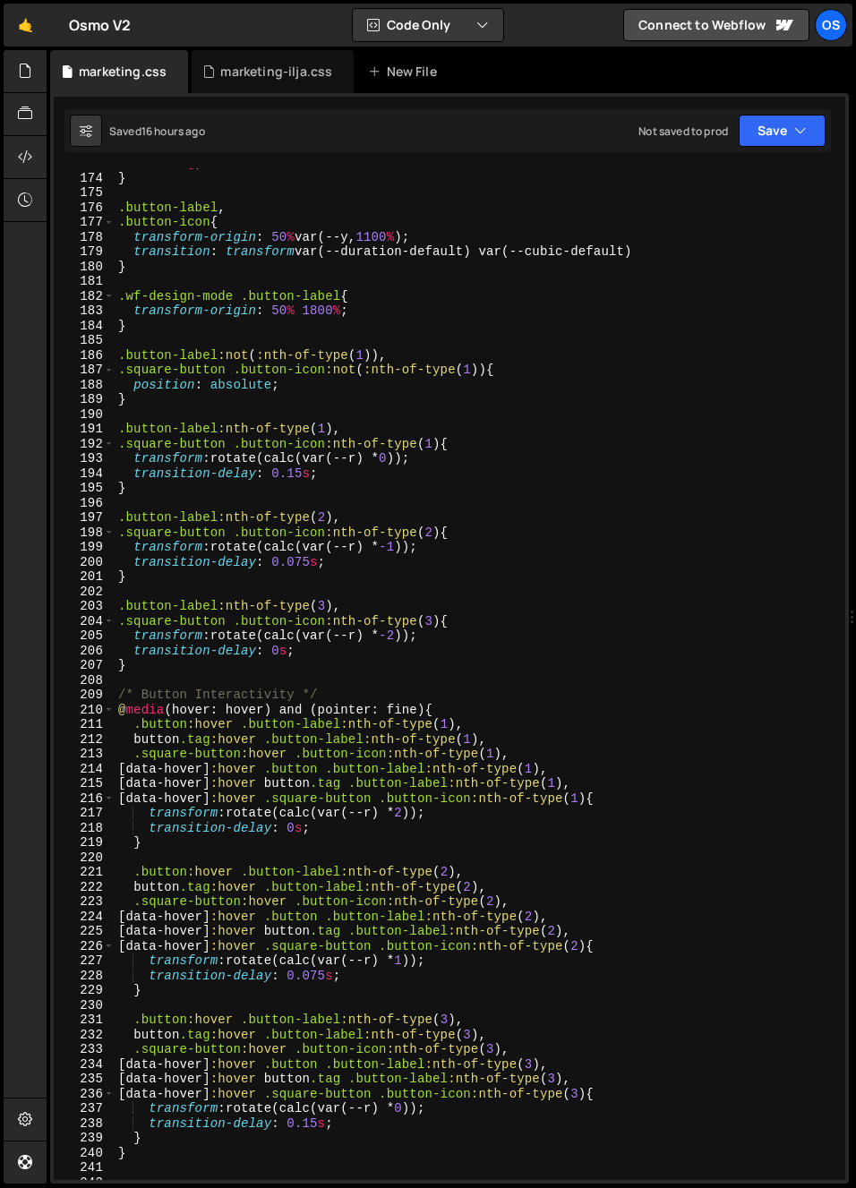
scroll to position [2673, 0]
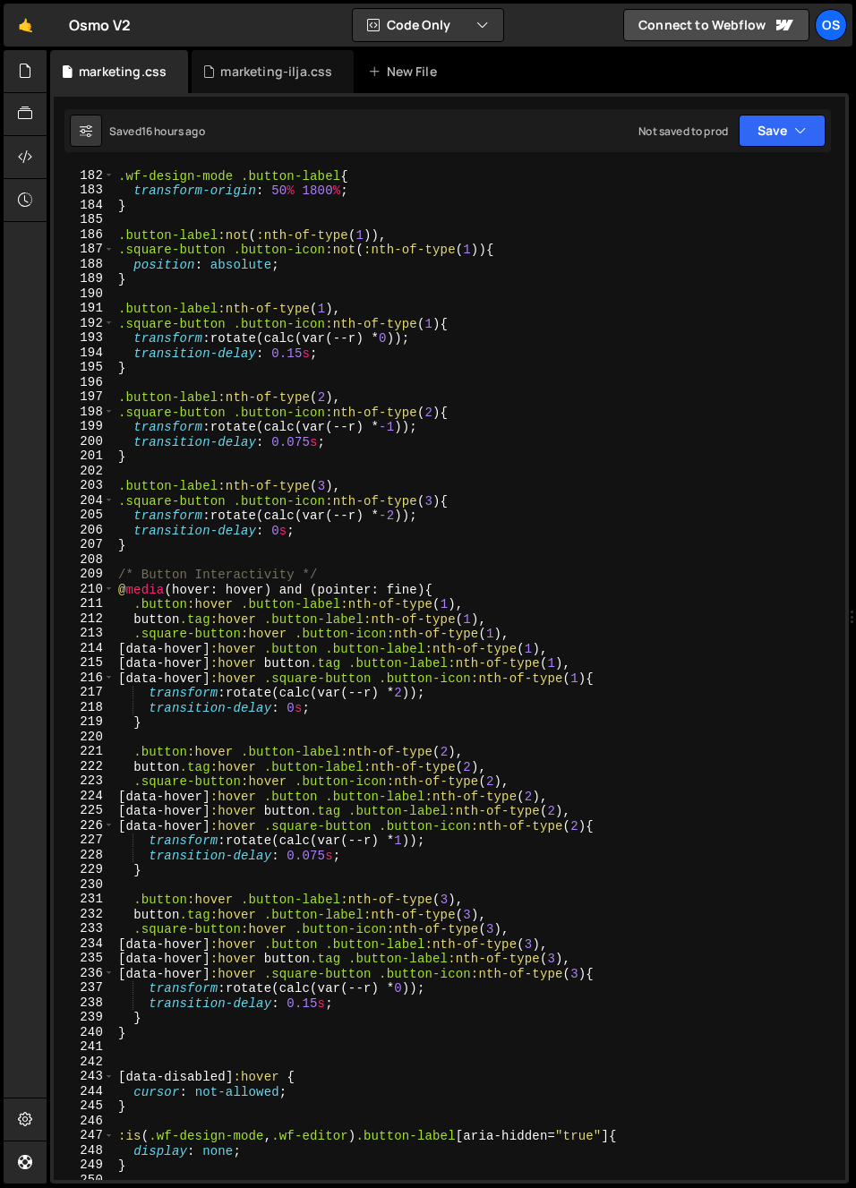
click at [189, 598] on div ".wf-design-mode .button-label { transform-origin : 50 % 1800 % ; } .button-labe…" at bounding box center [476, 688] width 723 height 1041
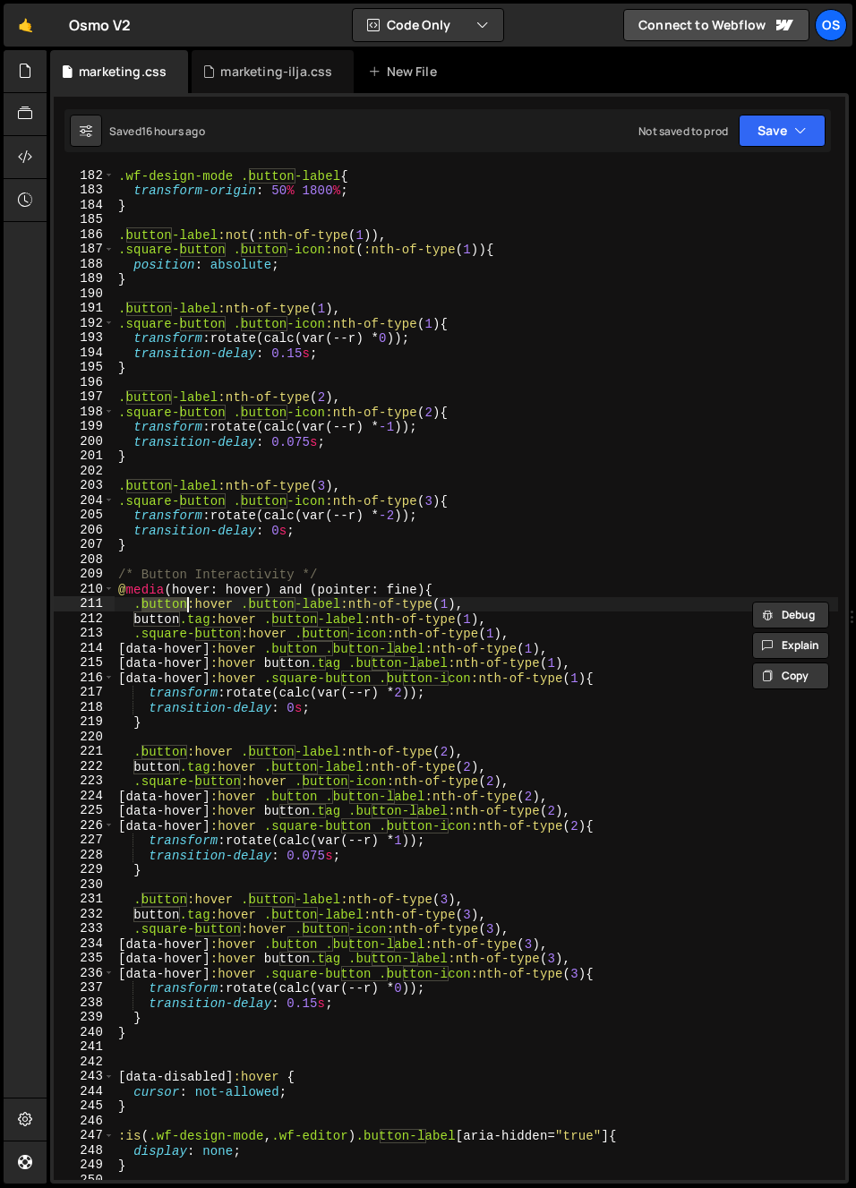
click at [316, 607] on div ".wf-design-mode .button-label { transform-origin : 50 % 1800 % ; } .button-labe…" at bounding box center [476, 688] width 723 height 1041
click at [355, 647] on div ".wf-design-mode .button-label { transform-origin : 50 % 1800 % ; } .button-labe…" at bounding box center [476, 688] width 723 height 1041
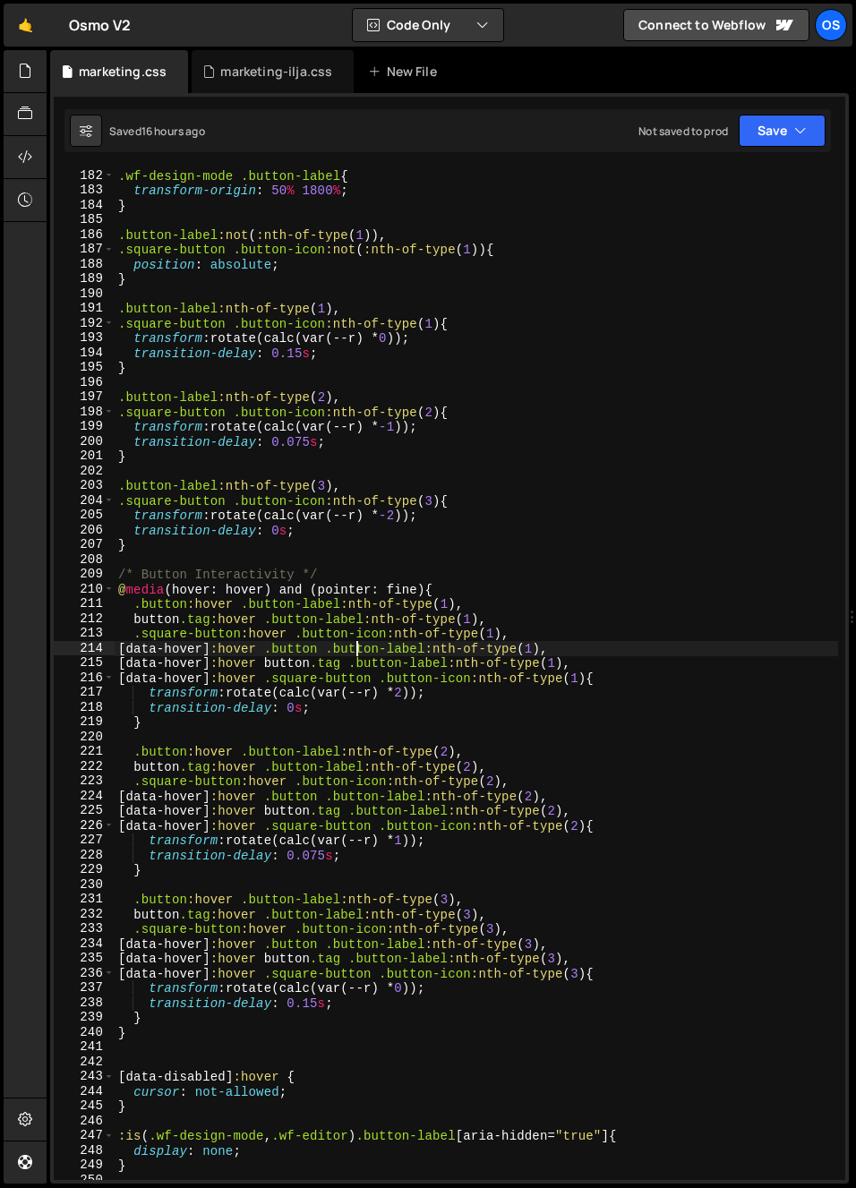
click at [376, 651] on div ".wf-design-mode .button-label { transform-origin : 50 % 1800 % ; } .button-labe…" at bounding box center [476, 688] width 723 height 1041
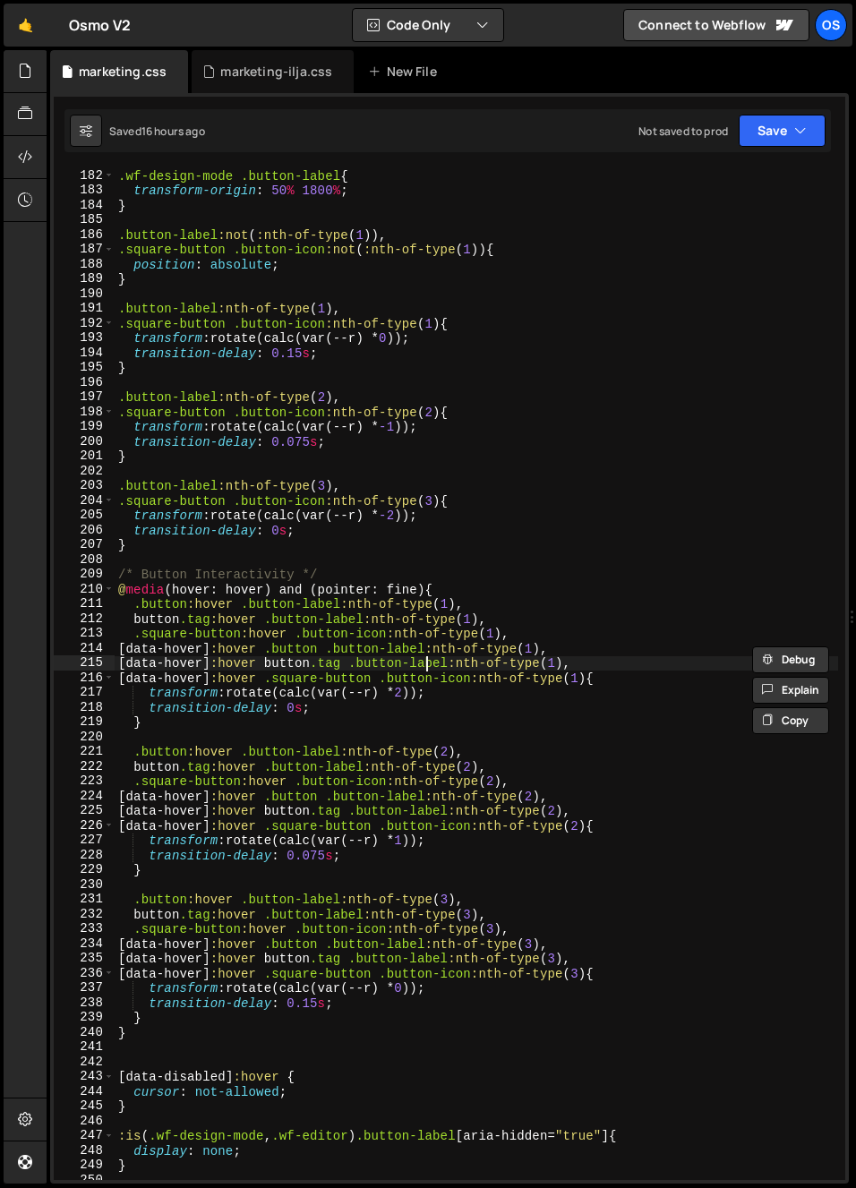
click at [428, 660] on div ".wf-design-mode .button-label { transform-origin : 50 % 1800 % ; } .button-labe…" at bounding box center [476, 688] width 723 height 1041
click at [424, 655] on div ".wf-design-mode .button-label { transform-origin : 50 % 1800 % ; } .button-labe…" at bounding box center [476, 688] width 723 height 1041
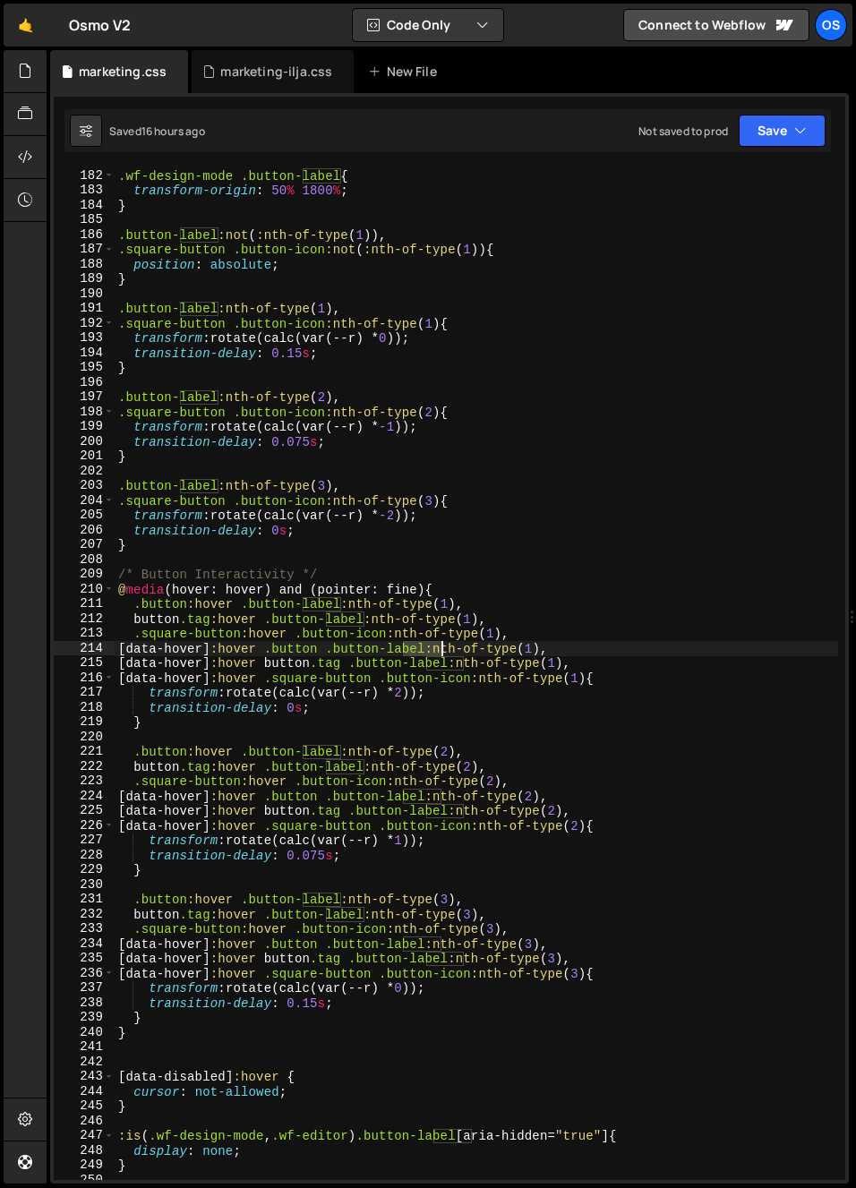
click at [424, 655] on div ".wf-design-mode .button-label { transform-origin : 50 % 1800 % ; } .button-labe…" at bounding box center [476, 688] width 723 height 1041
click at [451, 665] on div ".wf-design-mode .button-label { transform-origin : 50 % 1800 % ; } .button-labe…" at bounding box center [476, 688] width 723 height 1041
type textarea "[data-hover]:hover button.tag .button-label:nth-of-type(1),"
click at [442, 659] on div ".wf-design-mode .button-label { transform-origin : 50 % 1800 % ; } .button-labe…" at bounding box center [476, 688] width 723 height 1041
click at [405, 741] on div ".wf-design-mode .button-label { transform-origin : 50 % 1800 % ; } .button-labe…" at bounding box center [476, 688] width 723 height 1041
